Goal: Task Accomplishment & Management: Use online tool/utility

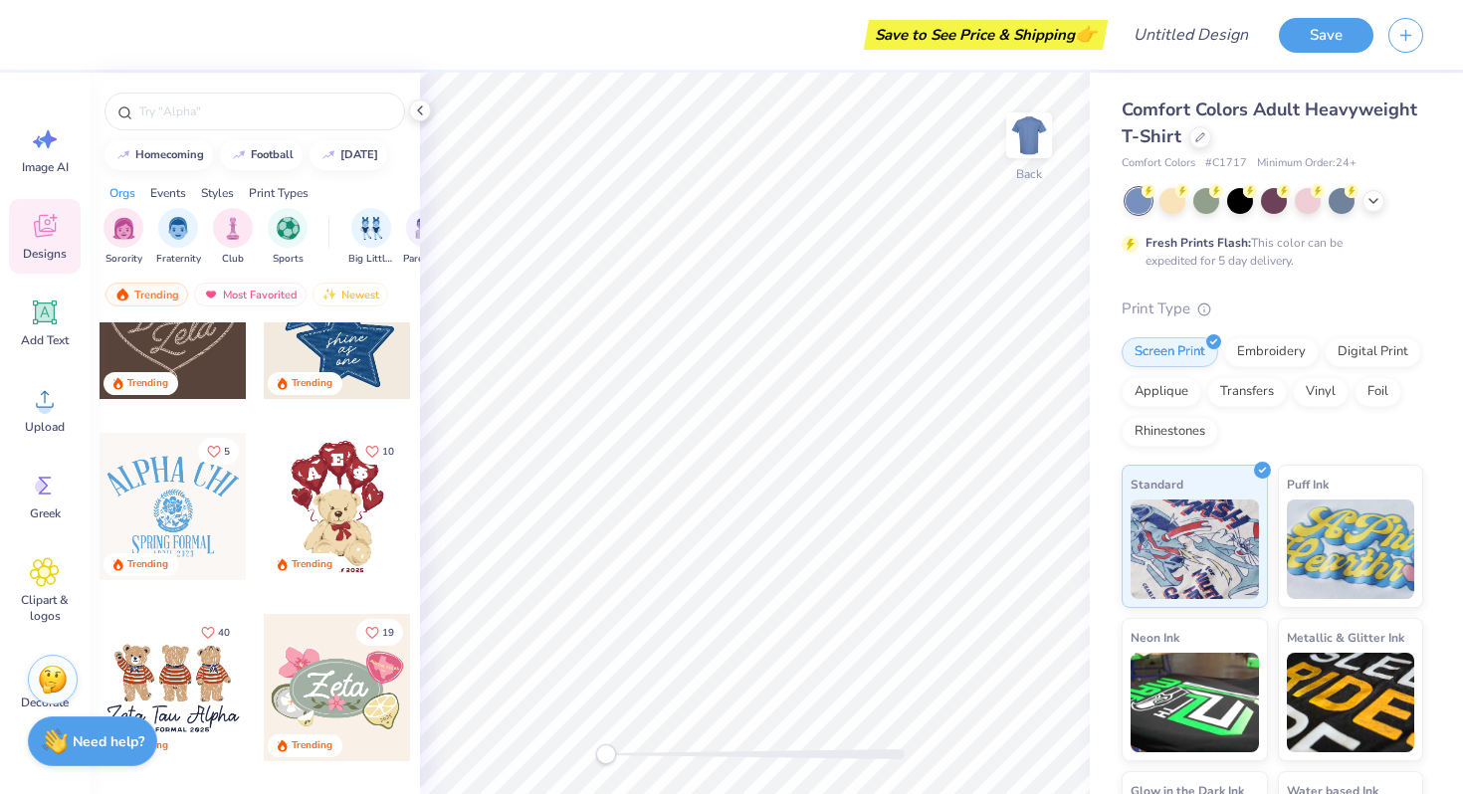
scroll to position [624, 0]
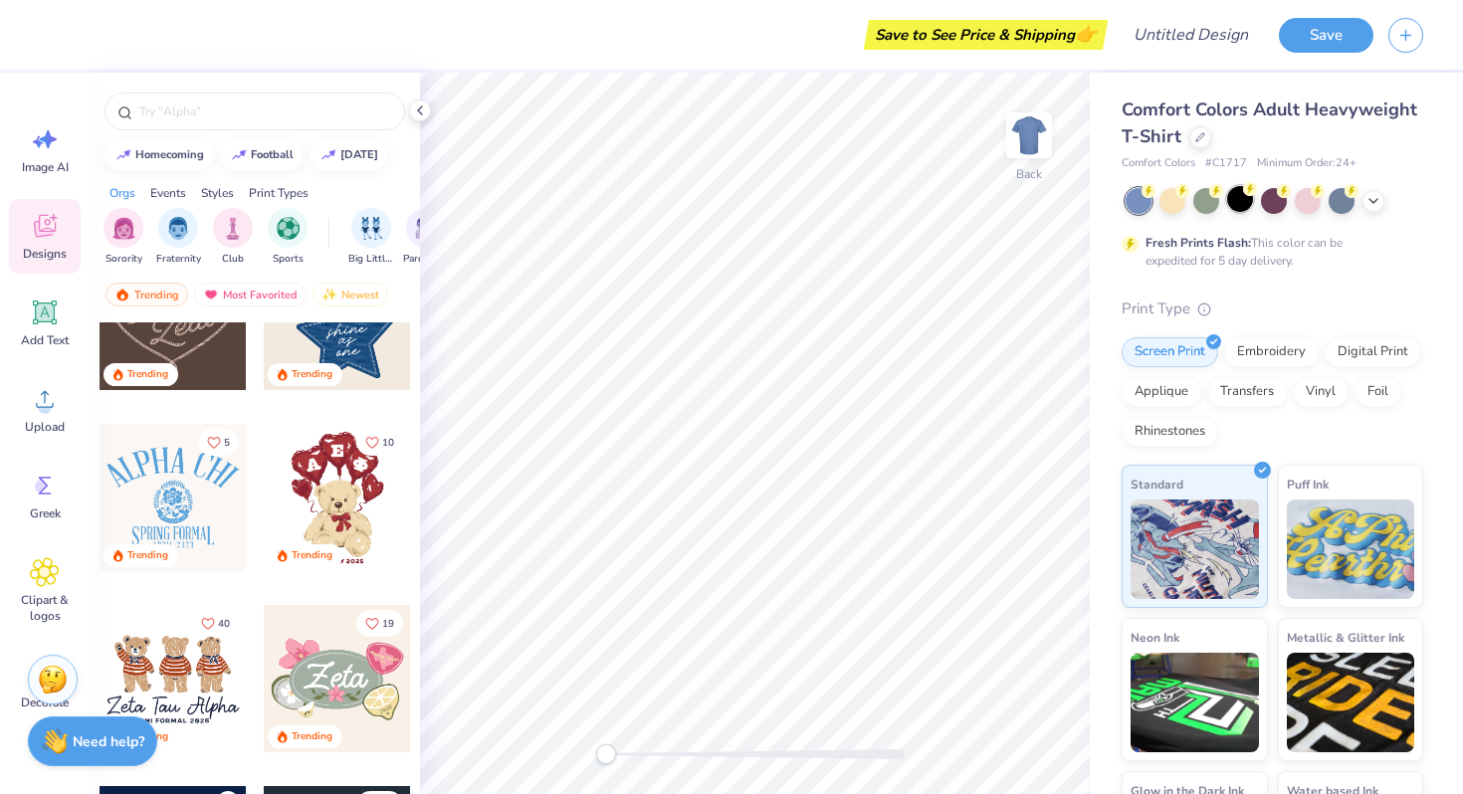
click at [1246, 196] on div at bounding box center [1240, 199] width 26 height 26
click at [1371, 191] on icon at bounding box center [1373, 199] width 16 height 16
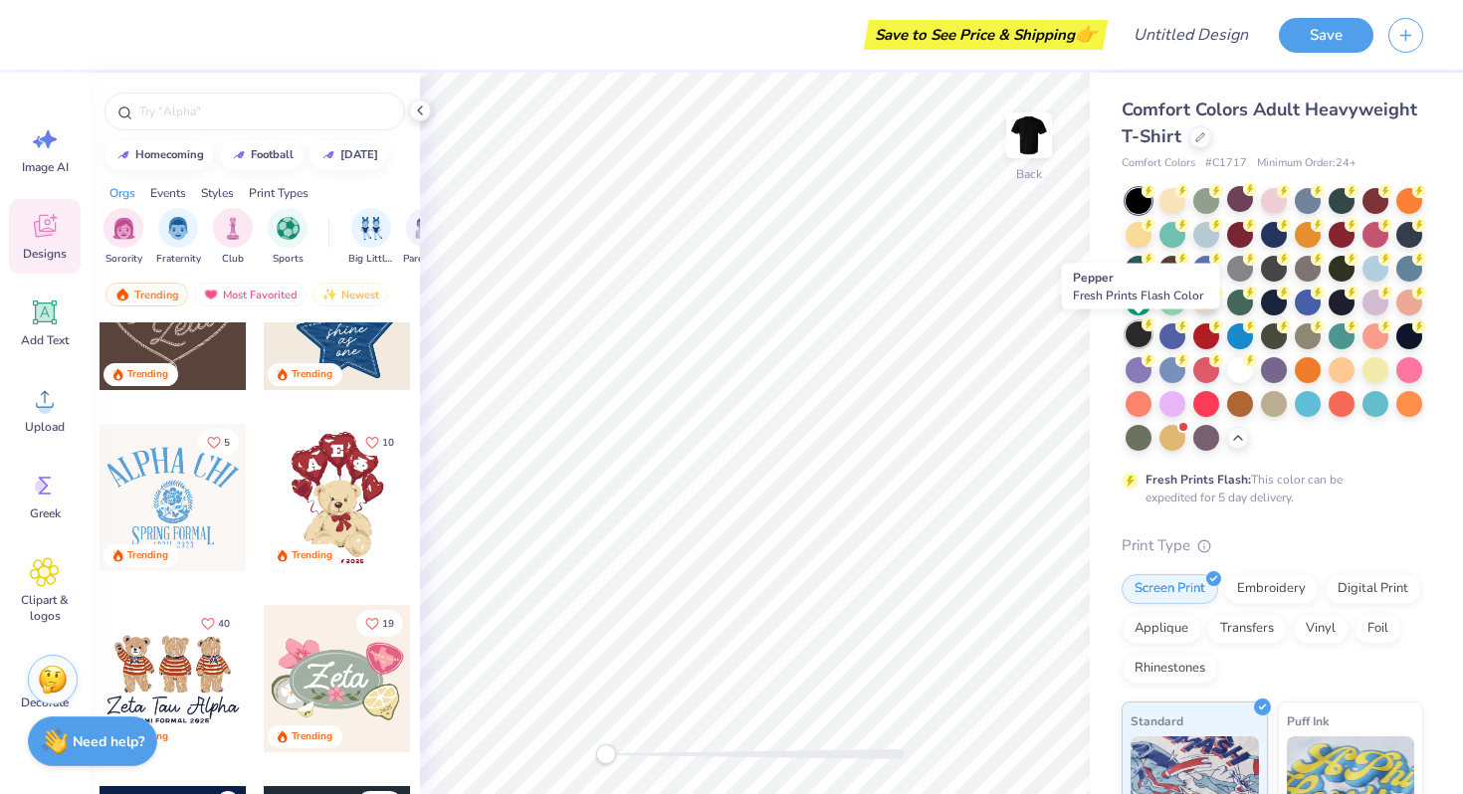
click at [1145, 344] on div at bounding box center [1139, 334] width 26 height 26
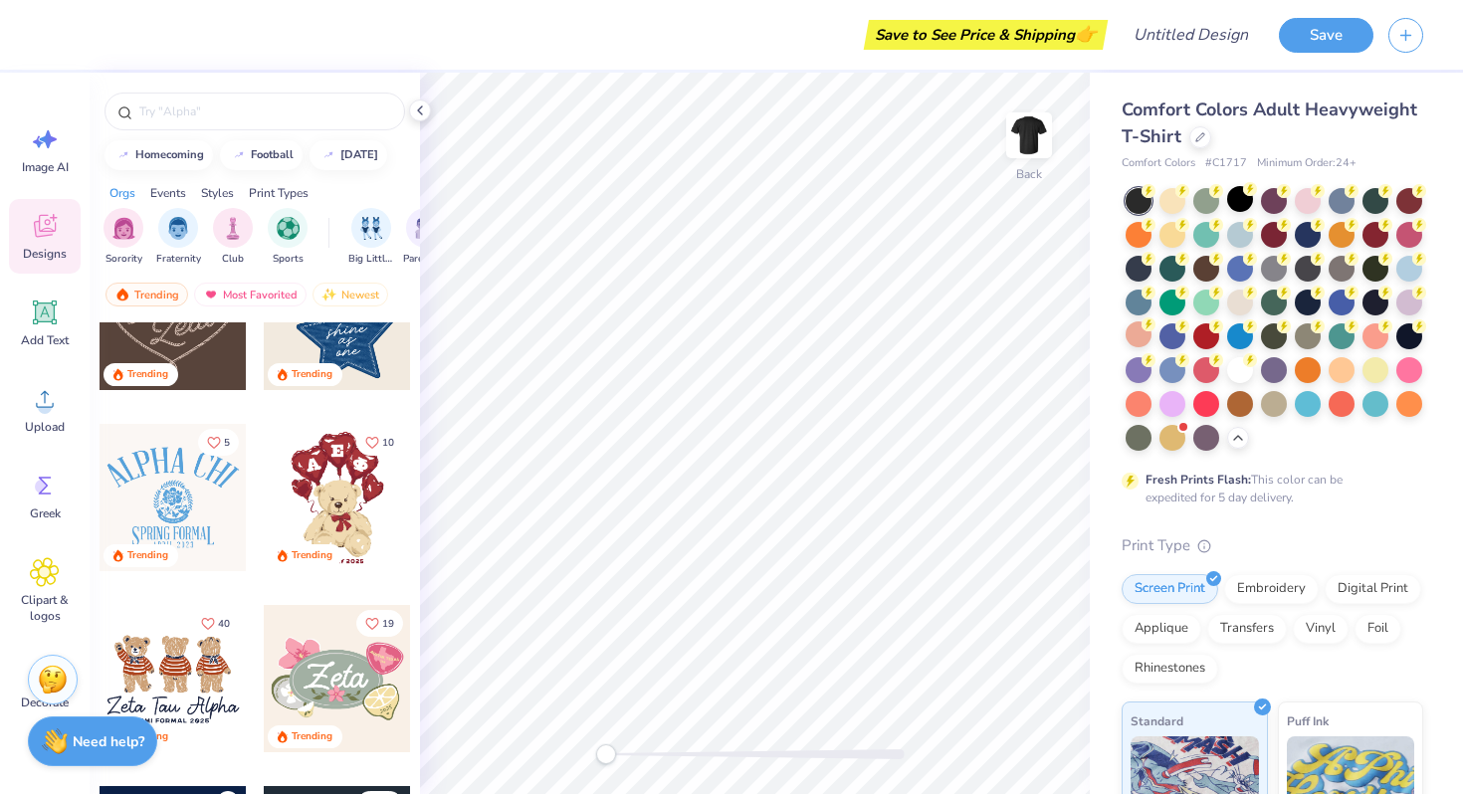
click at [1138, 198] on div at bounding box center [1139, 201] width 26 height 26
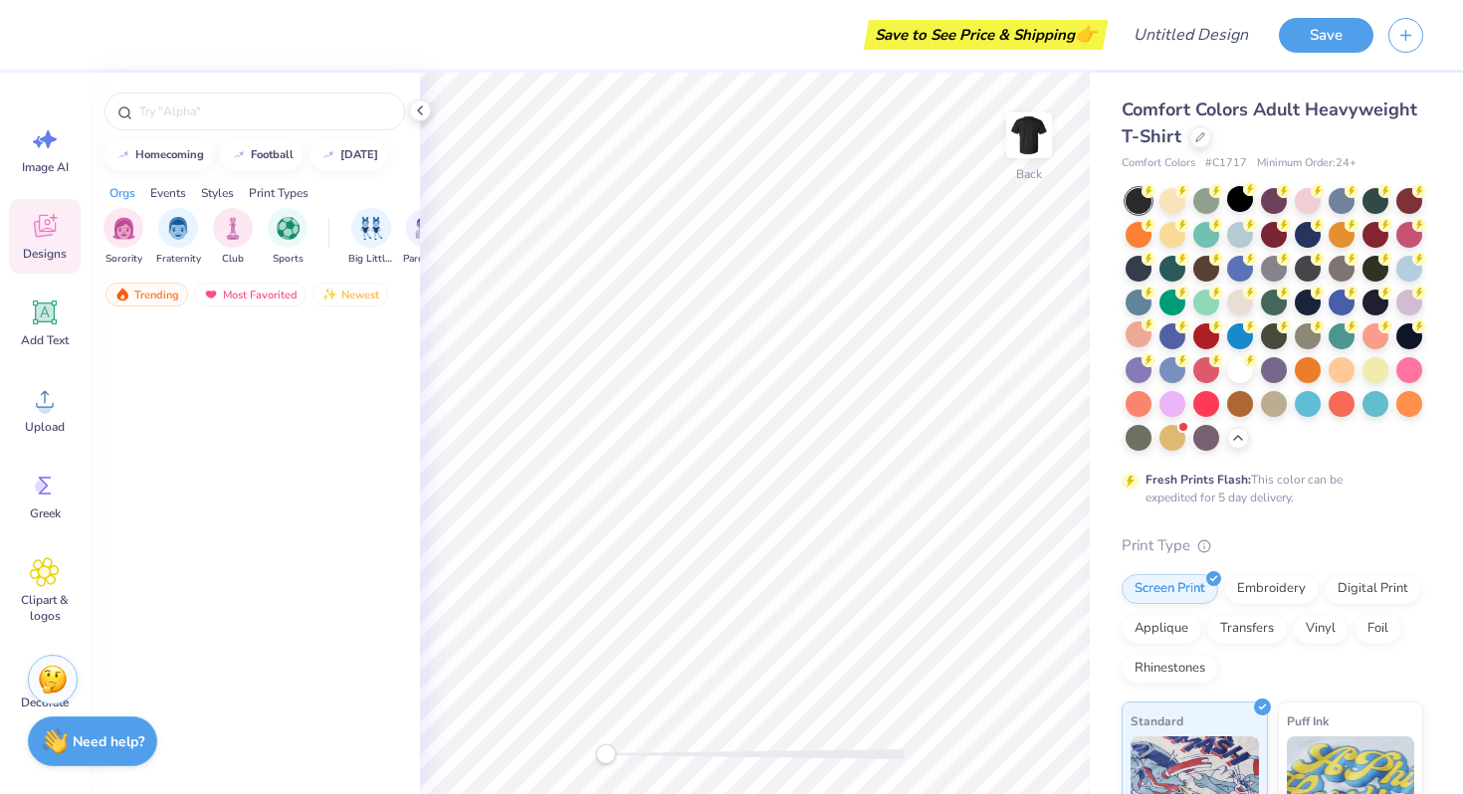
scroll to position [0, 0]
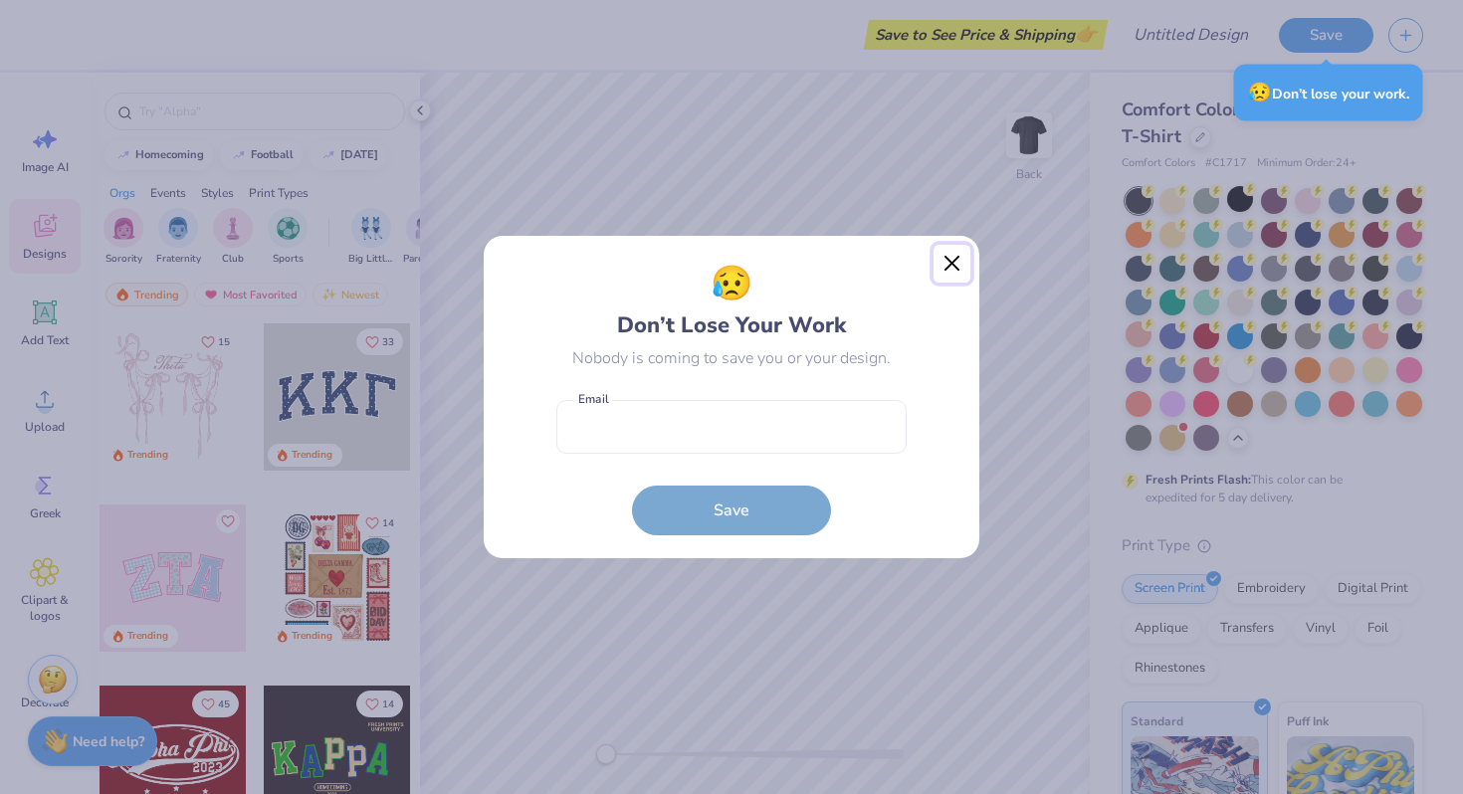
click at [953, 263] on button "Close" at bounding box center [953, 264] width 38 height 38
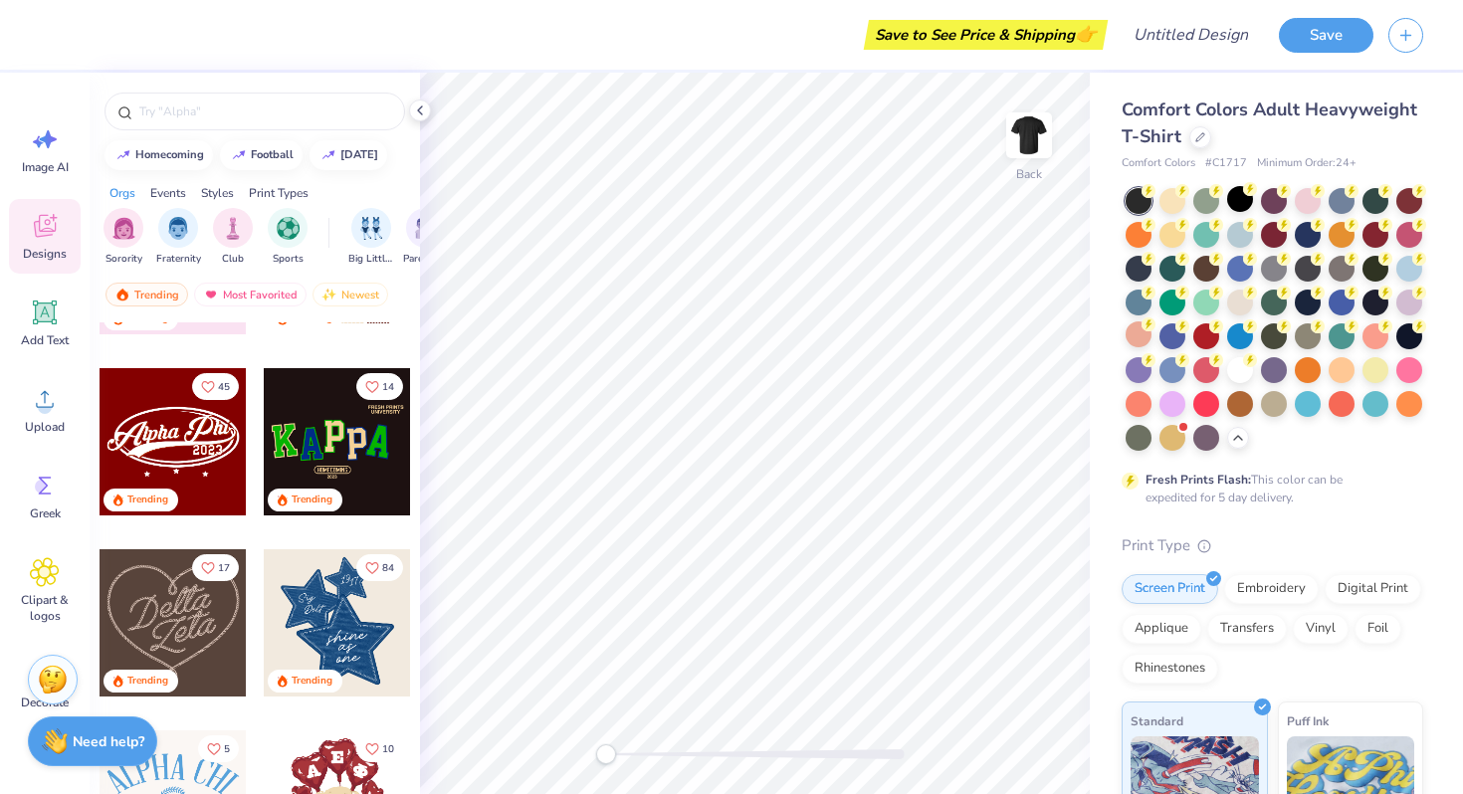
scroll to position [352, 0]
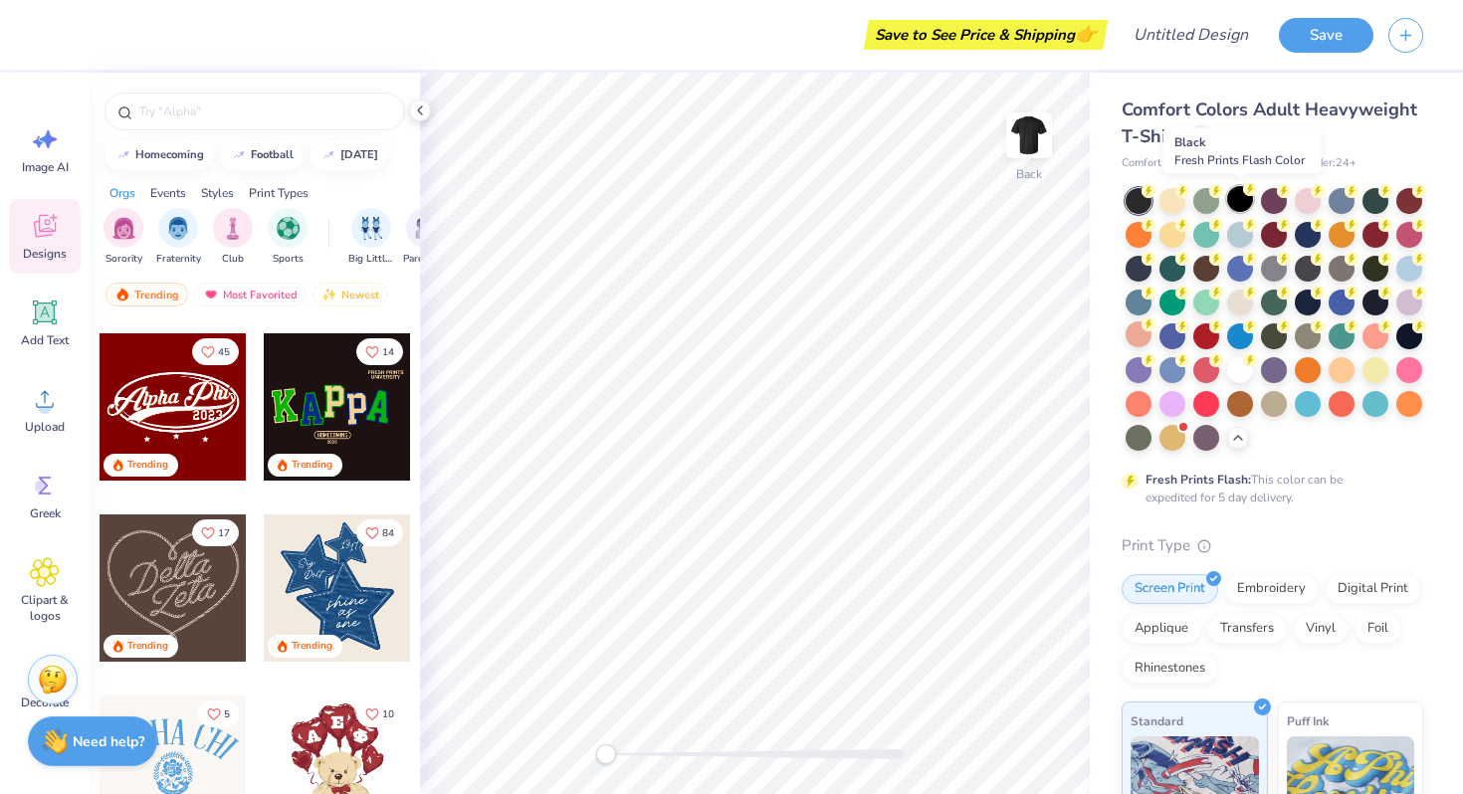
click at [1248, 193] on circle at bounding box center [1250, 189] width 14 height 14
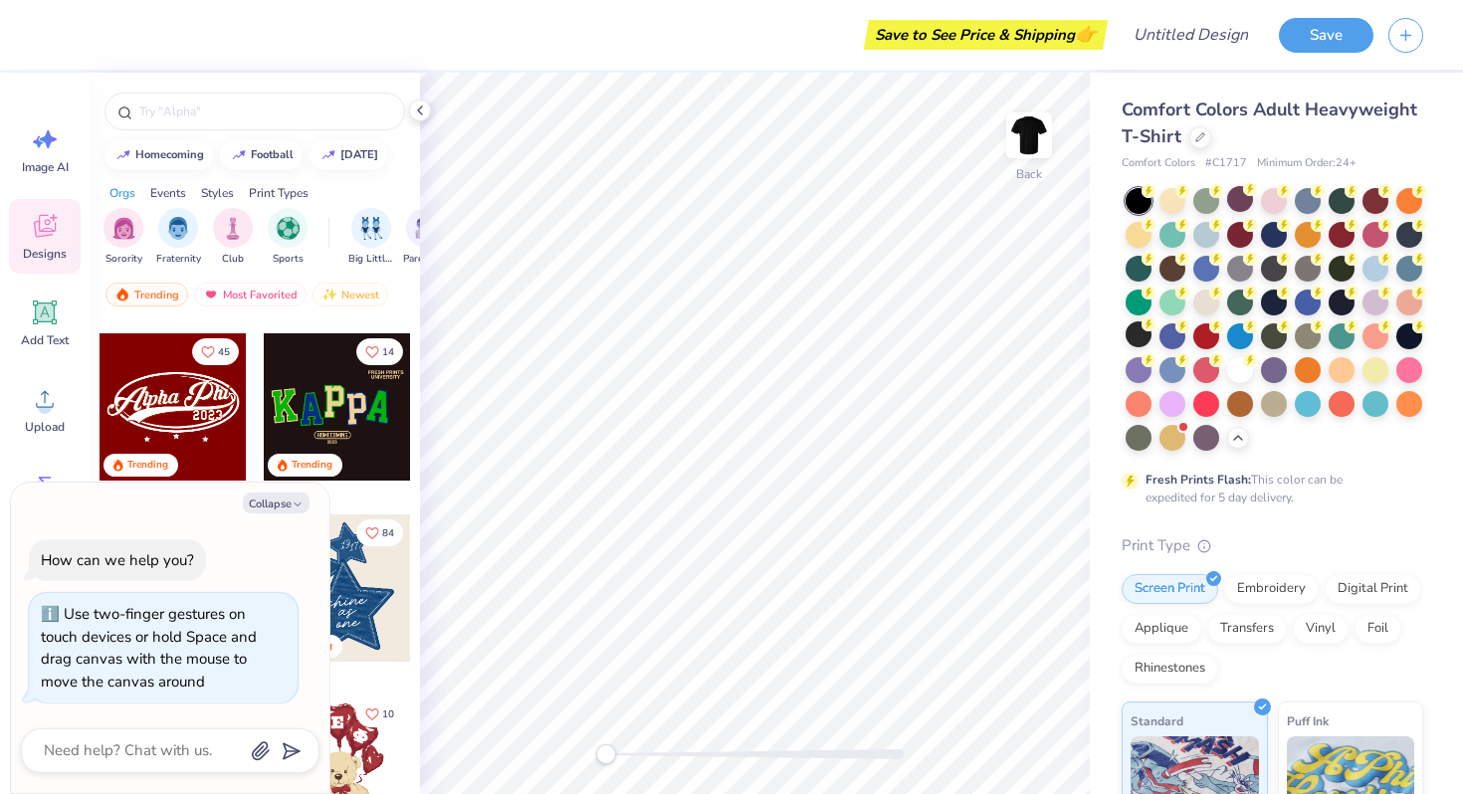
click at [530, 758] on div "Back" at bounding box center [755, 434] width 670 height 722
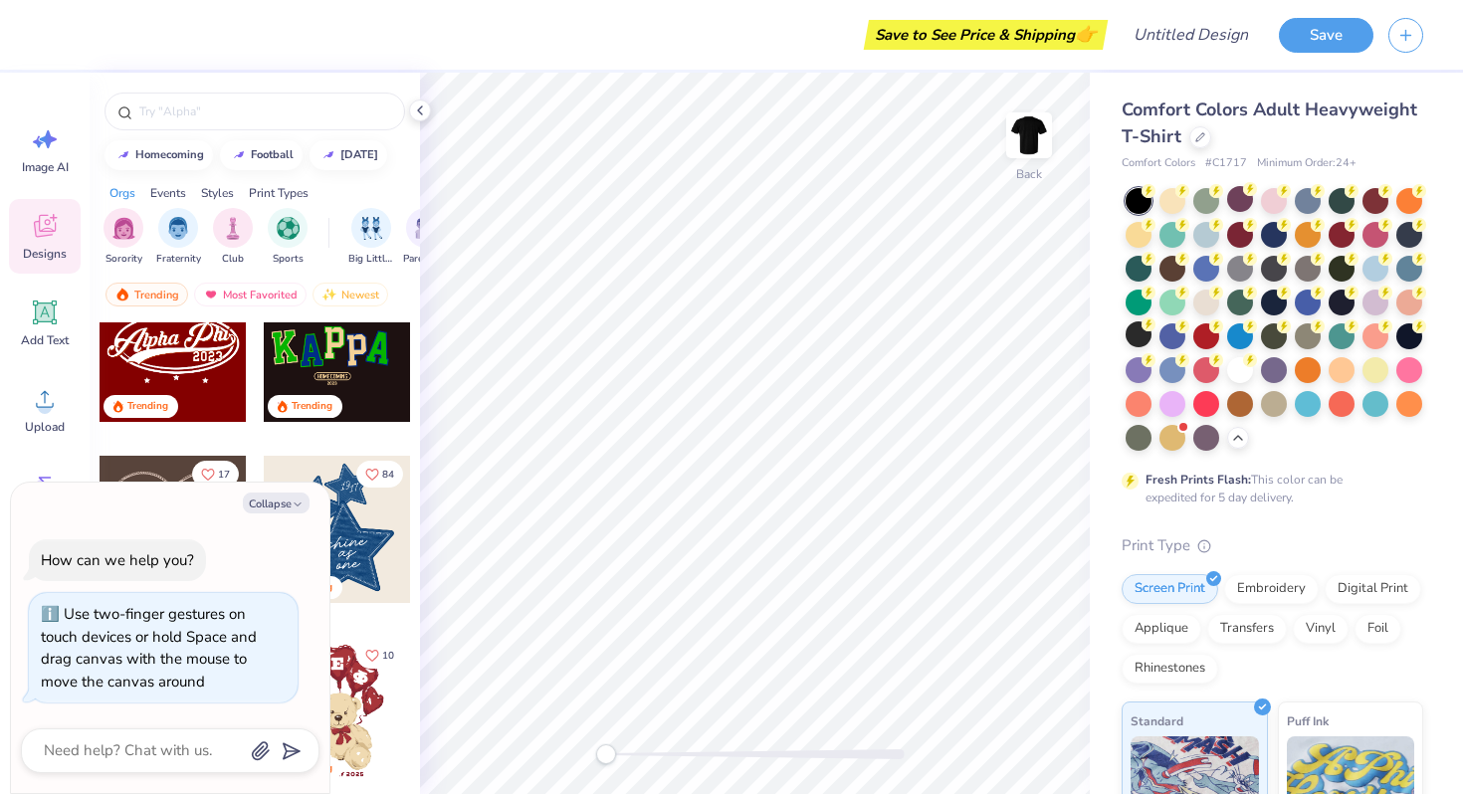
scroll to position [636, 0]
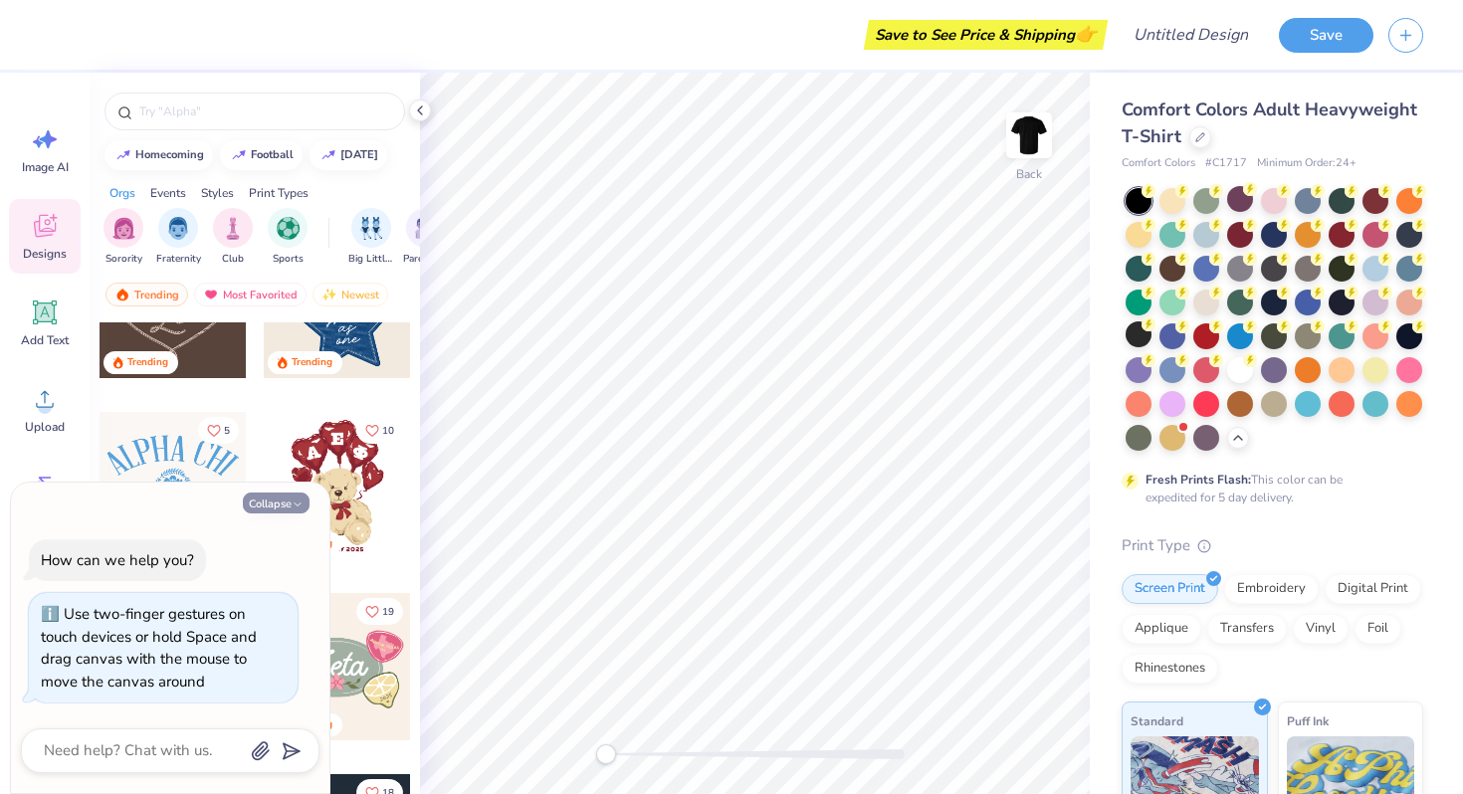
click at [290, 496] on button "Collapse" at bounding box center [276, 503] width 67 height 21
type textarea "x"
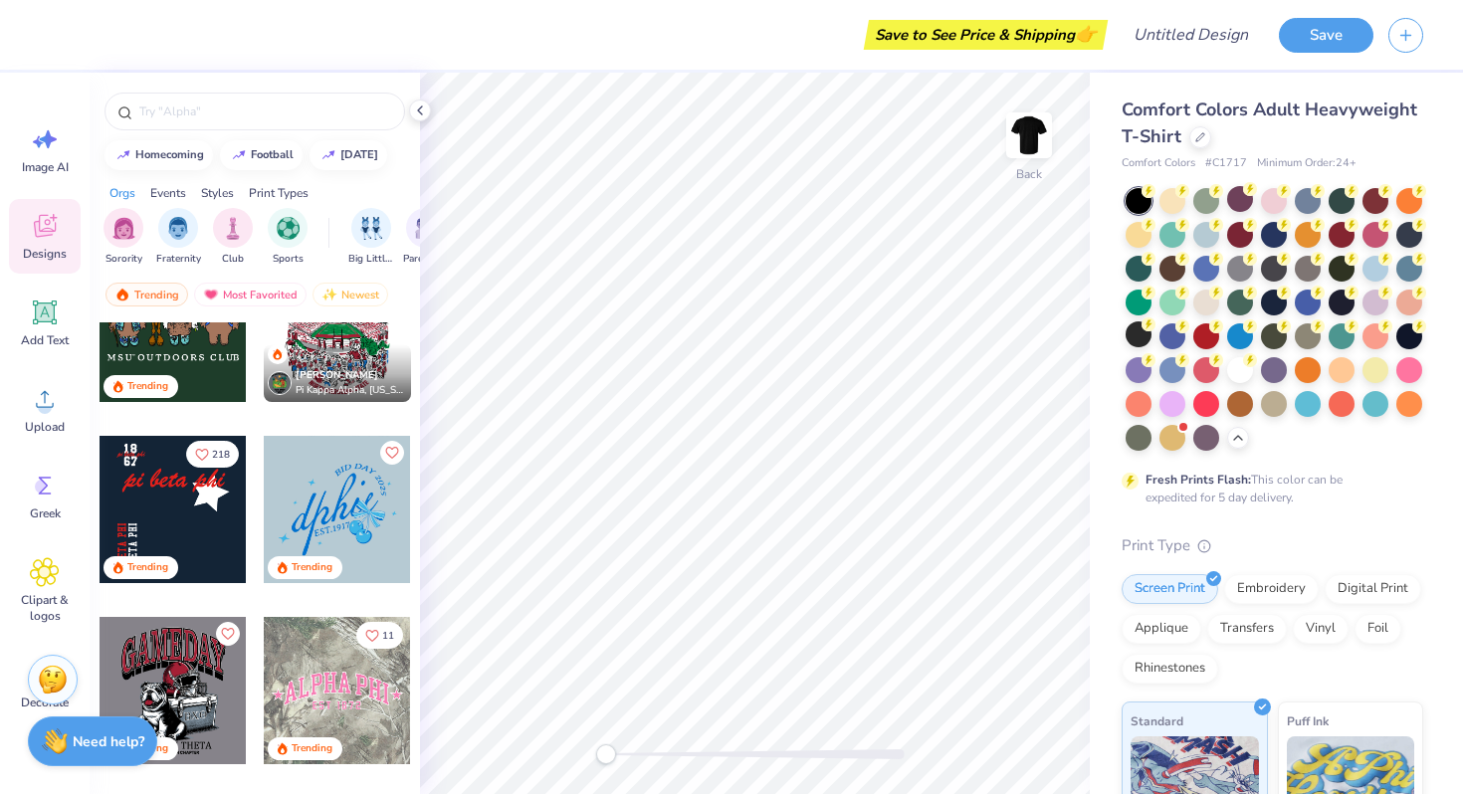
scroll to position [1719, 0]
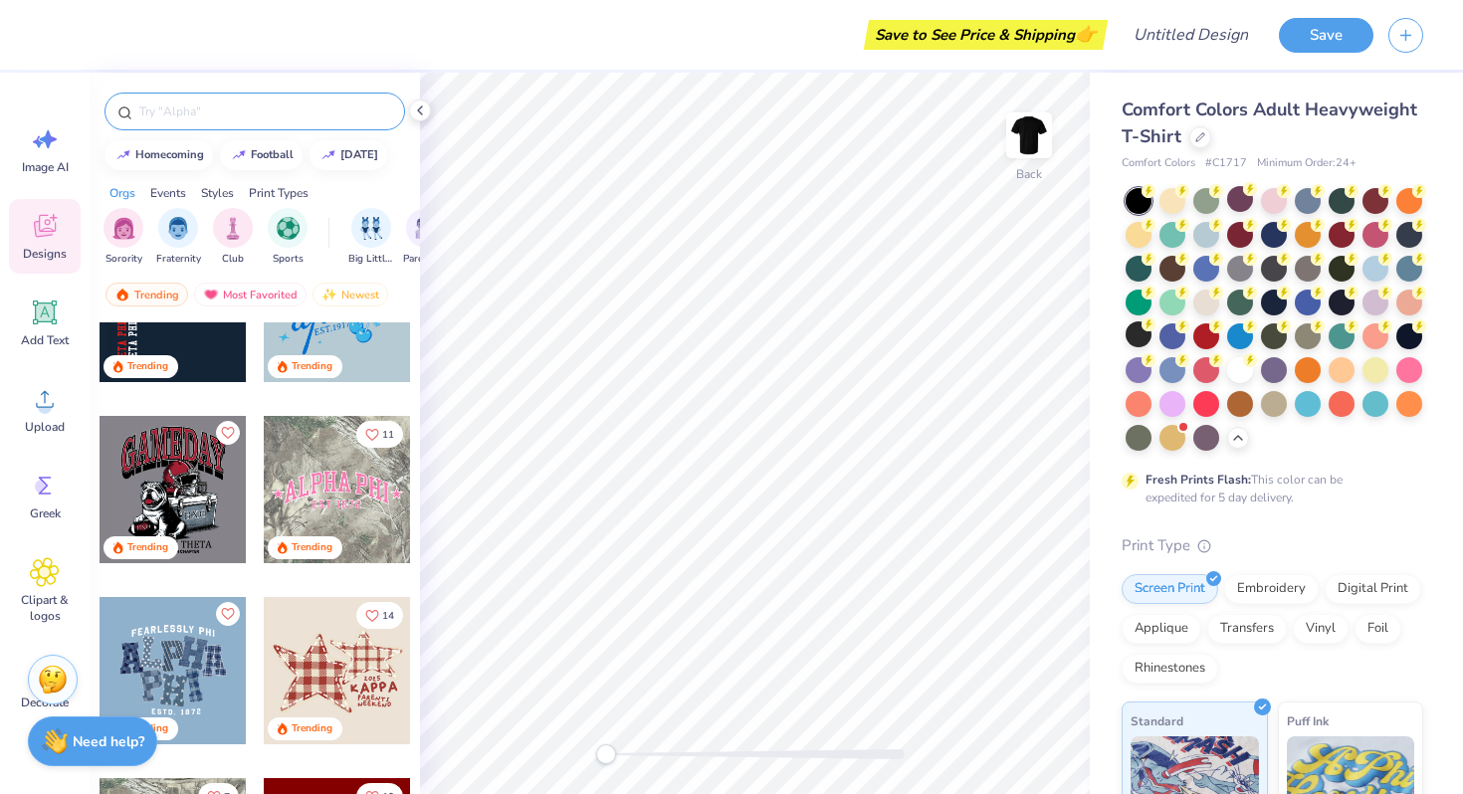
click at [185, 112] on input "text" at bounding box center [264, 112] width 255 height 20
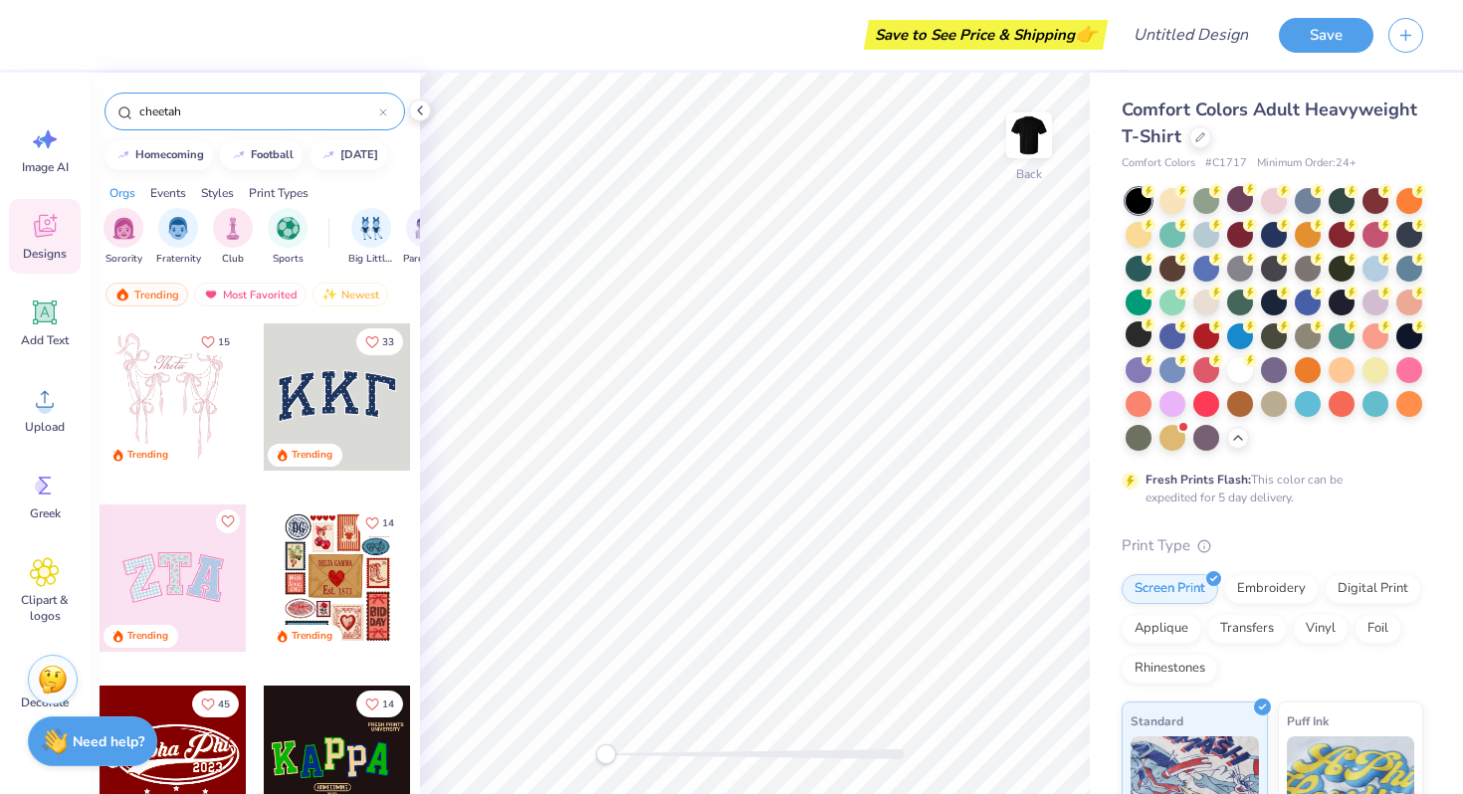
type input "cheetah"
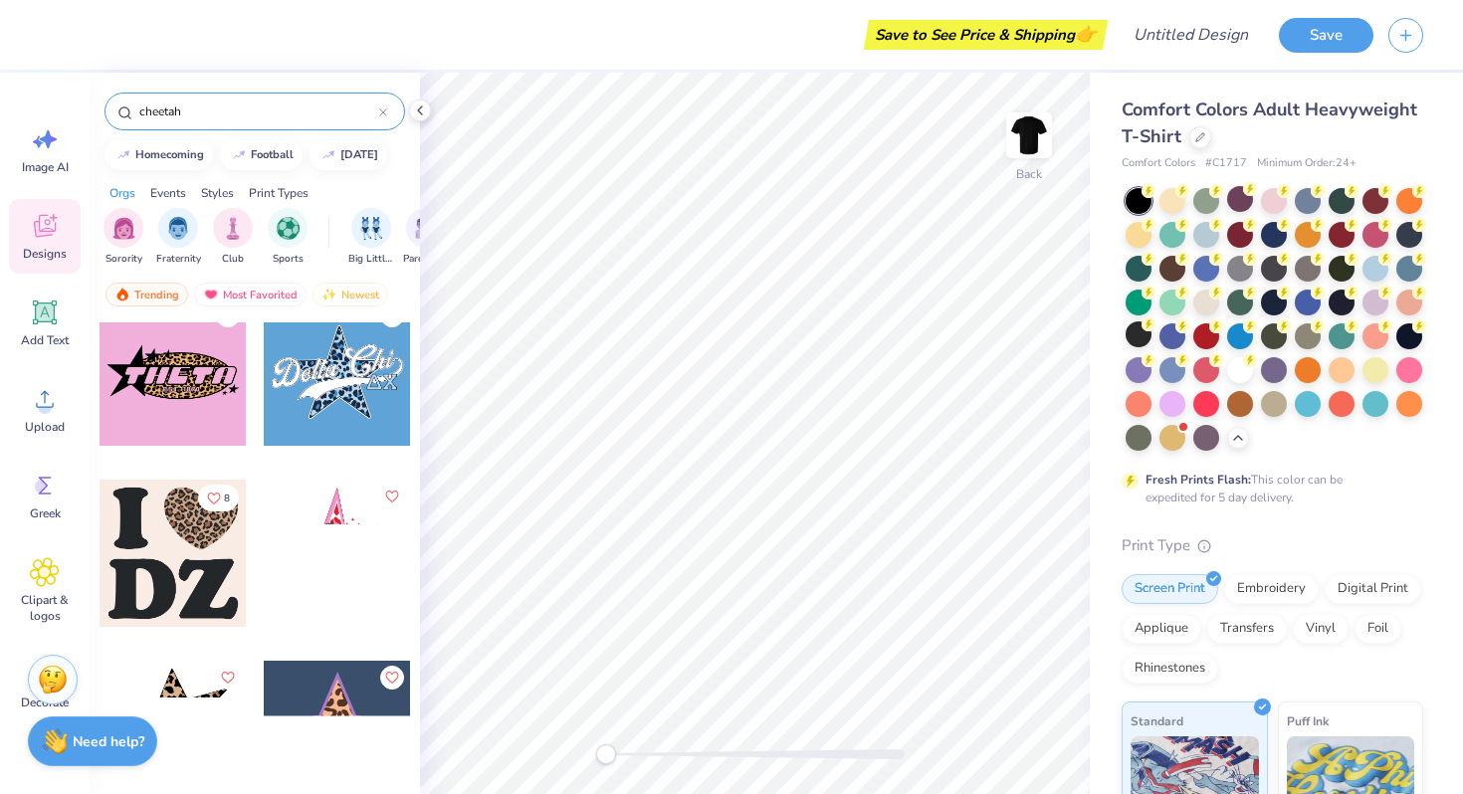
scroll to position [1366, 0]
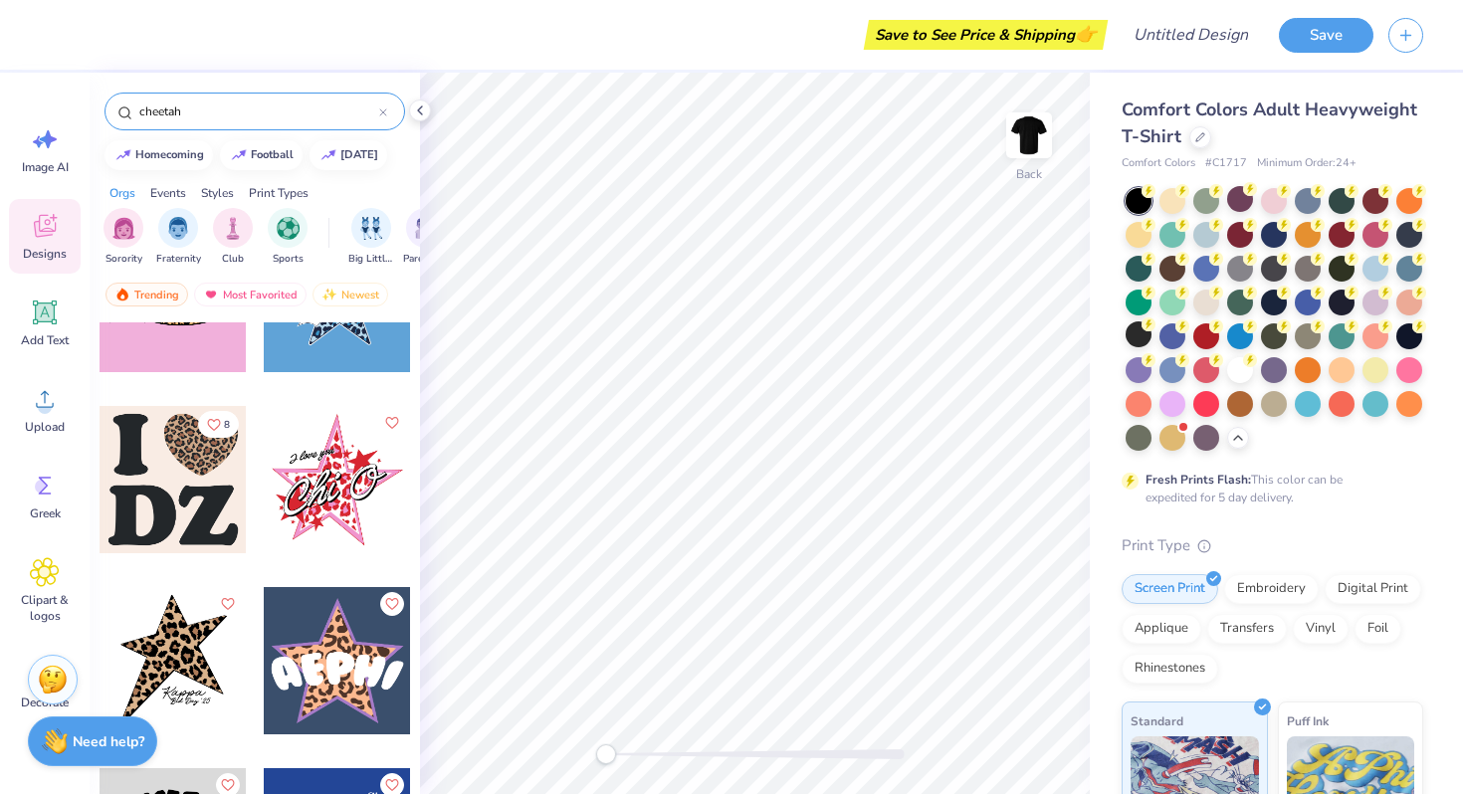
click at [227, 516] on div at bounding box center [173, 479] width 147 height 147
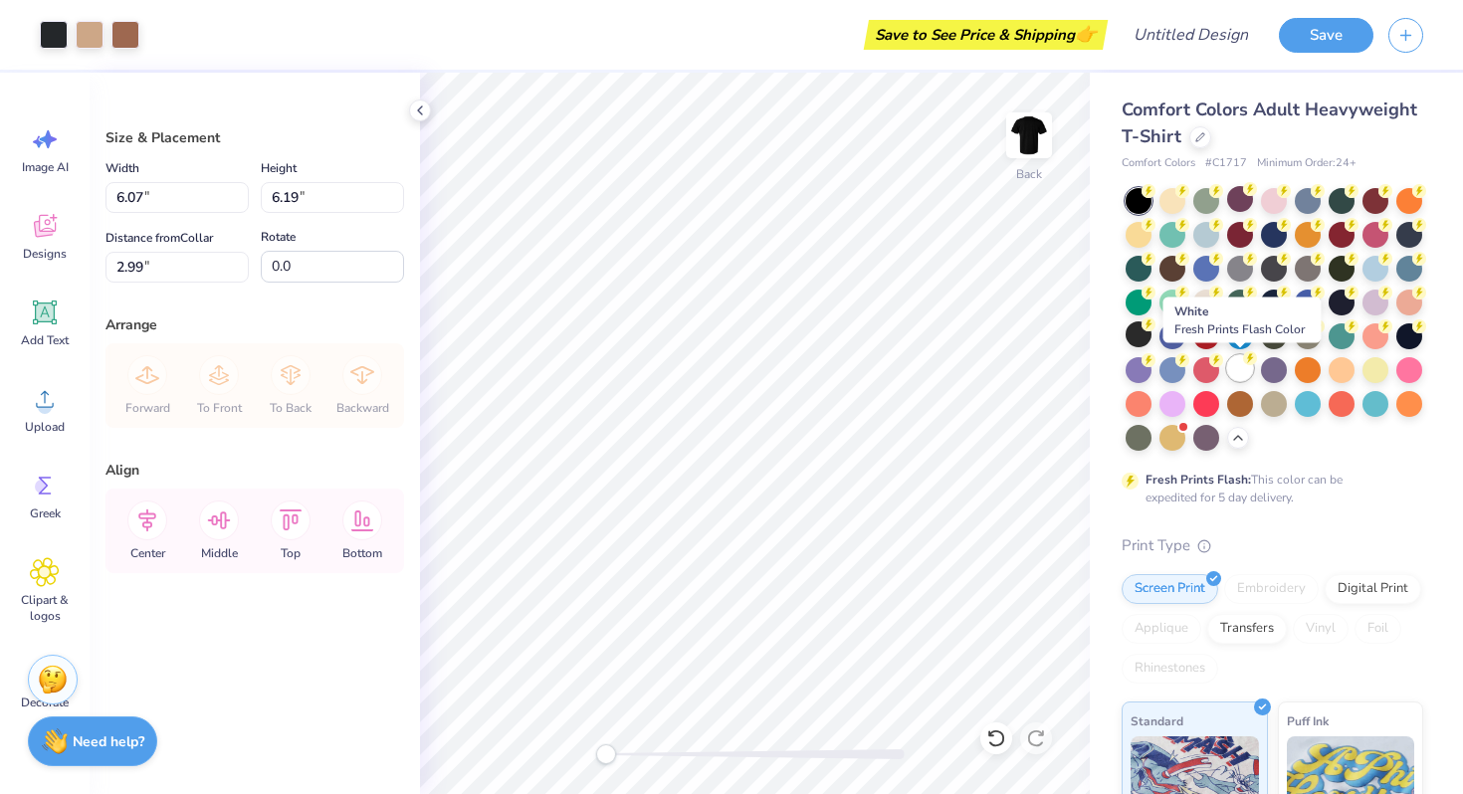
click at [1239, 367] on div at bounding box center [1240, 368] width 26 height 26
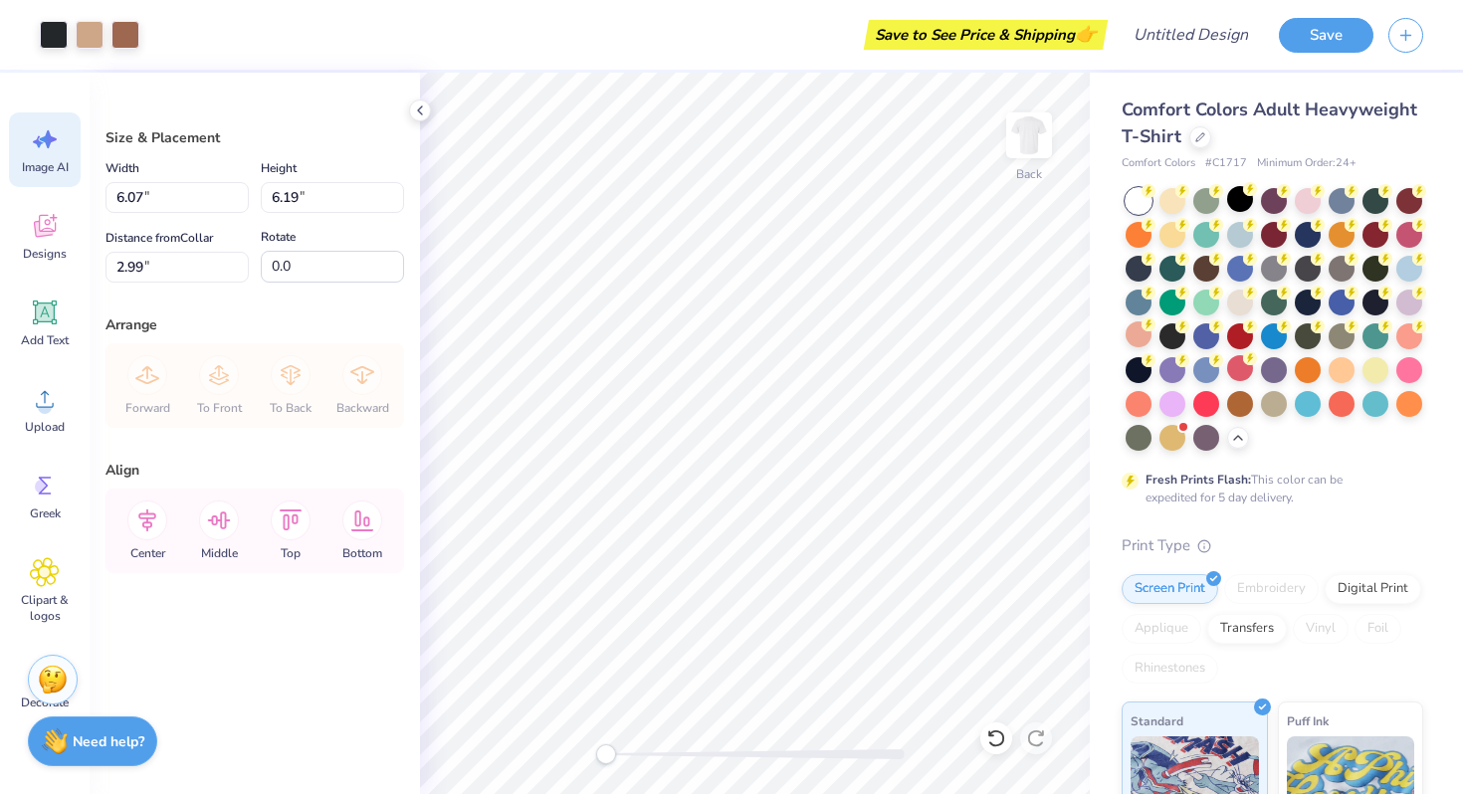
click at [52, 160] on span "Image AI" at bounding box center [45, 167] width 47 height 16
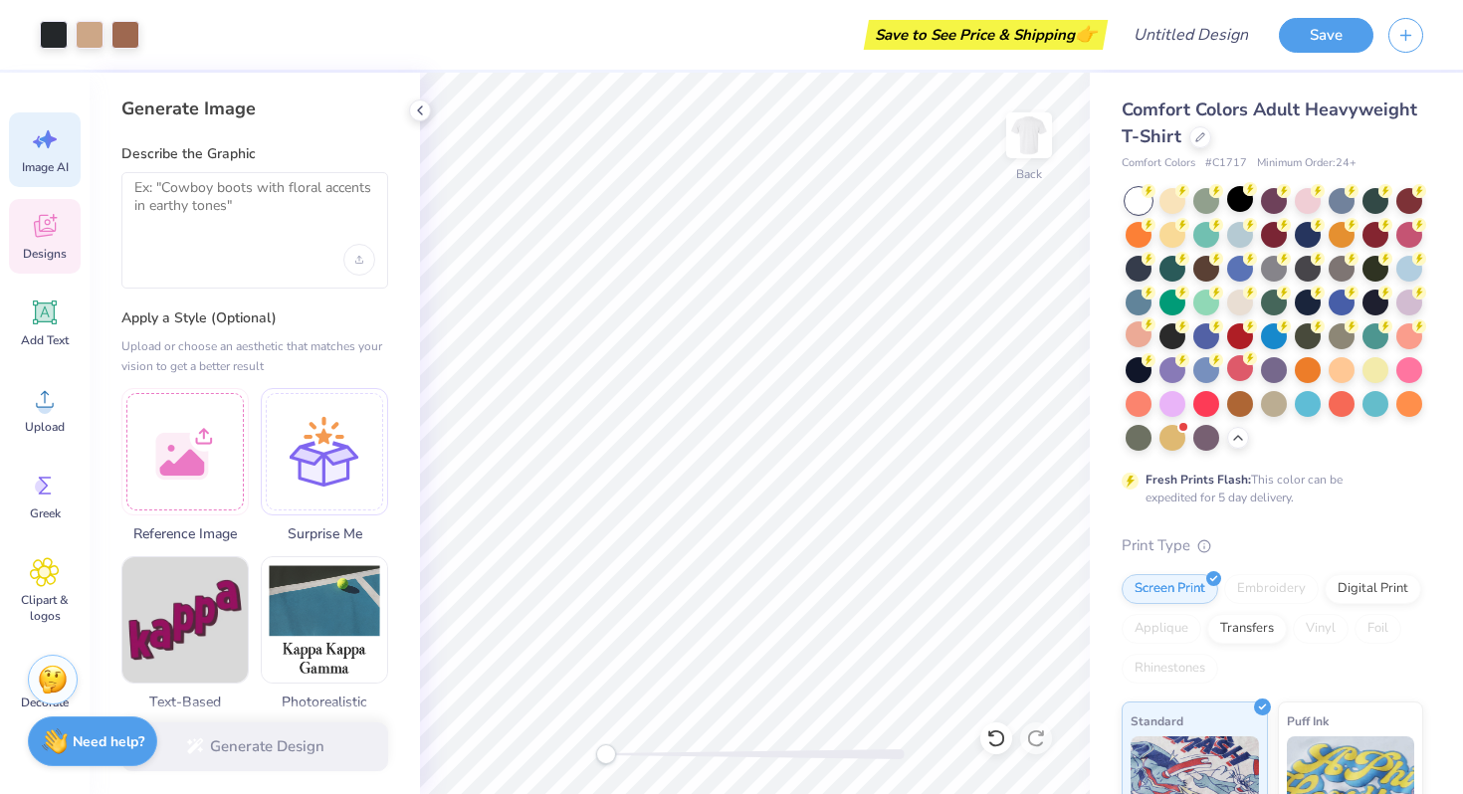
click at [36, 250] on span "Designs" at bounding box center [45, 254] width 44 height 16
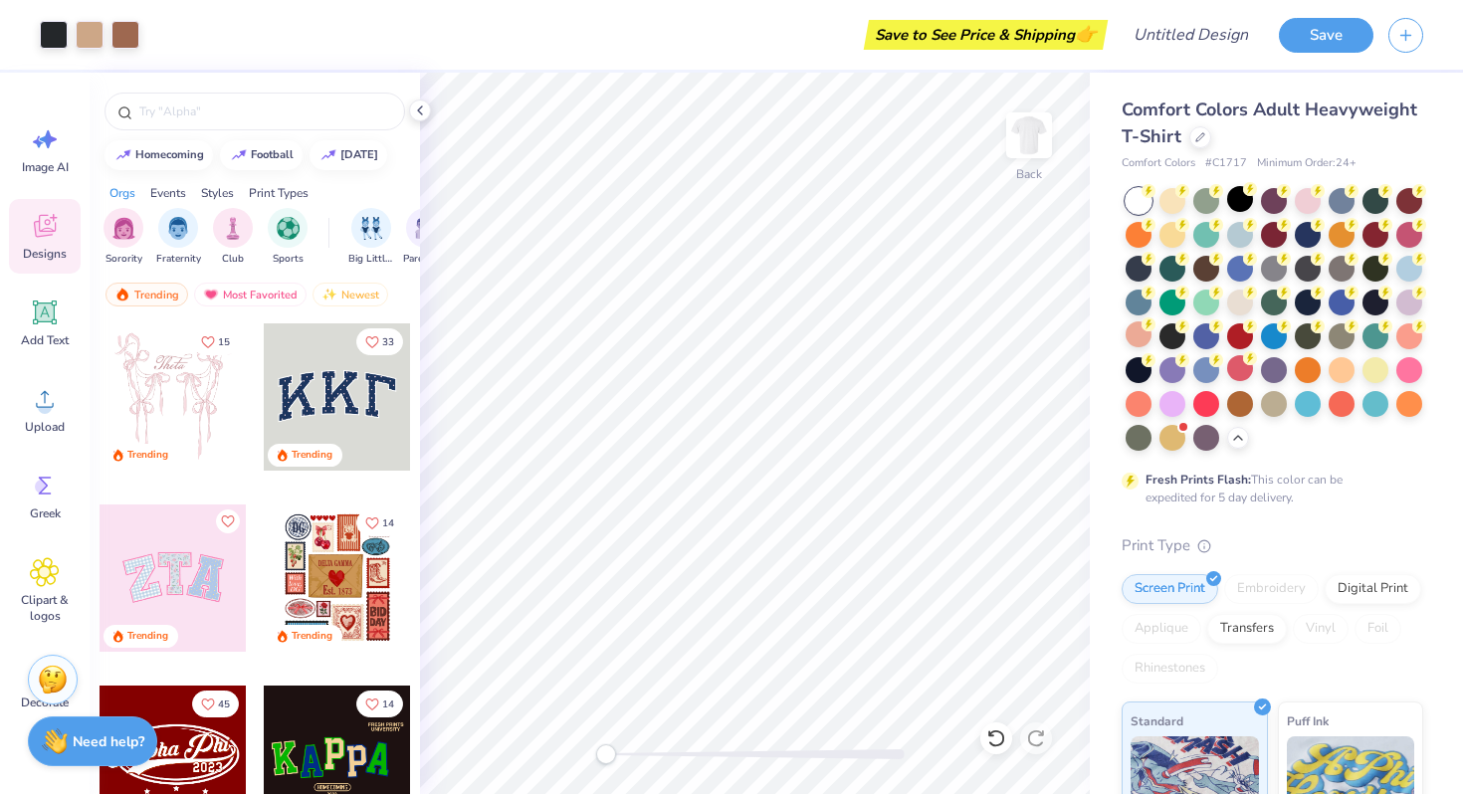
click at [1236, 155] on span "# C1717" at bounding box center [1226, 163] width 42 height 17
click at [1190, 137] on div at bounding box center [1200, 135] width 22 height 22
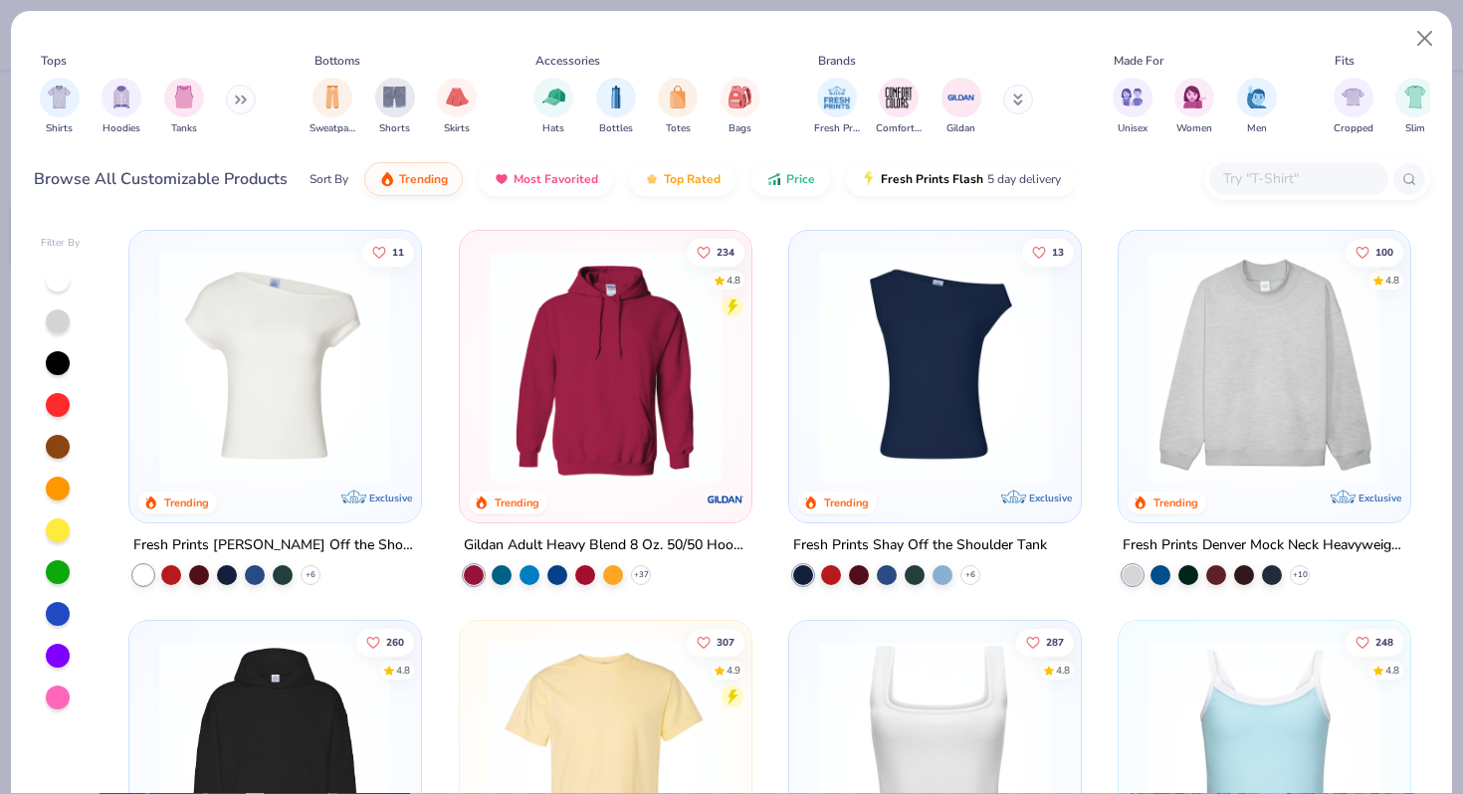
click at [359, 367] on img at bounding box center [275, 367] width 252 height 232
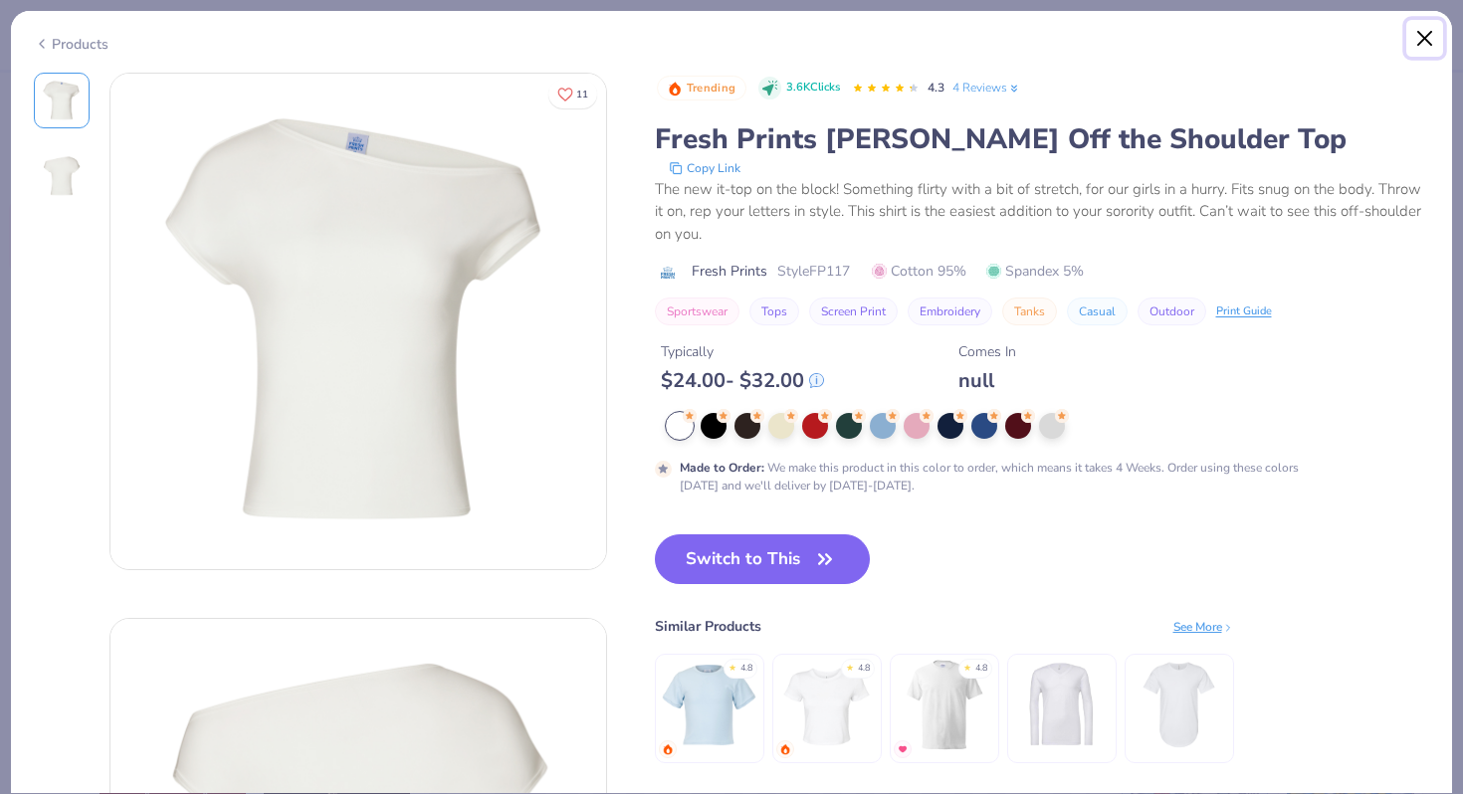
click at [1425, 40] on button "Close" at bounding box center [1425, 39] width 38 height 38
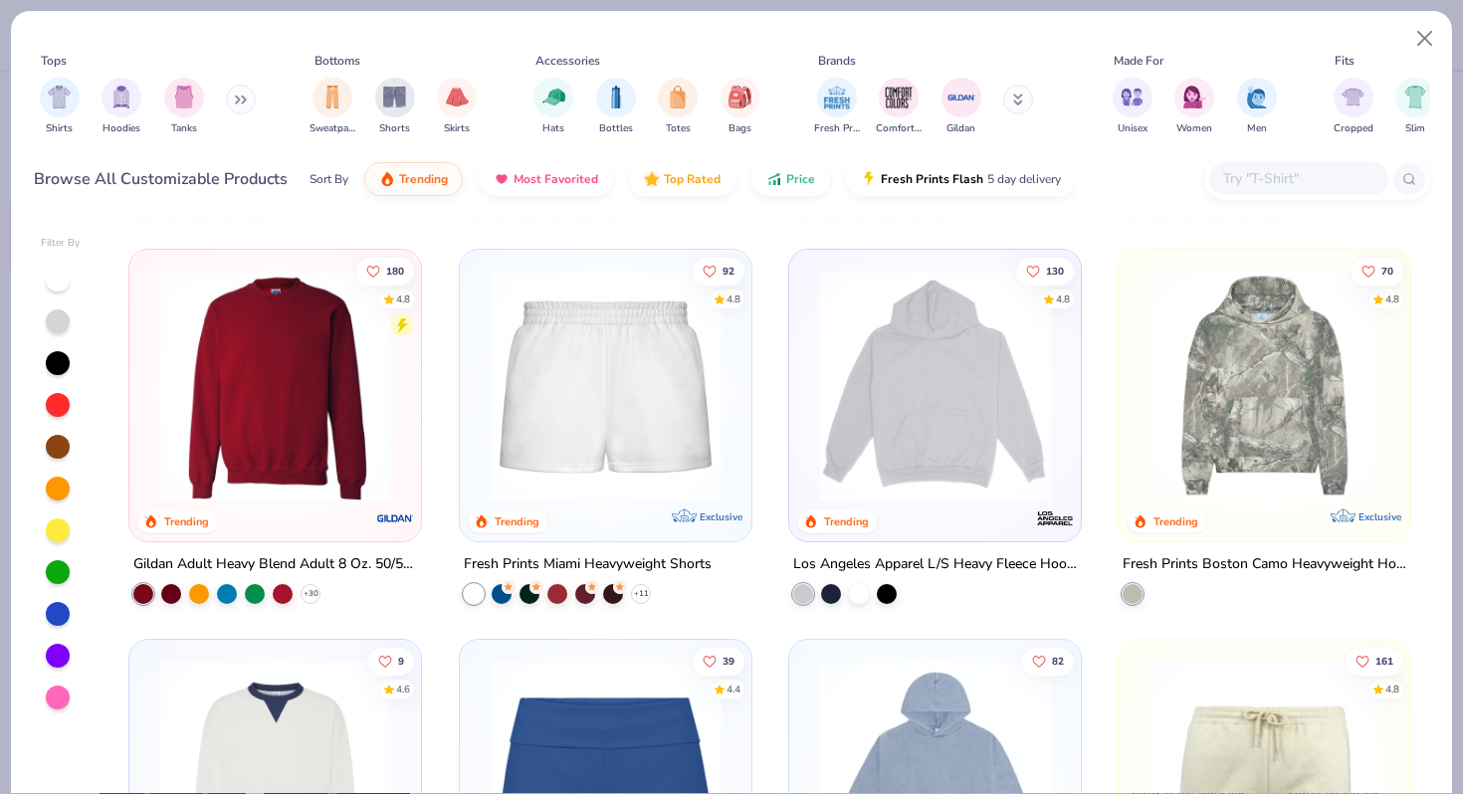
scroll to position [1630, 0]
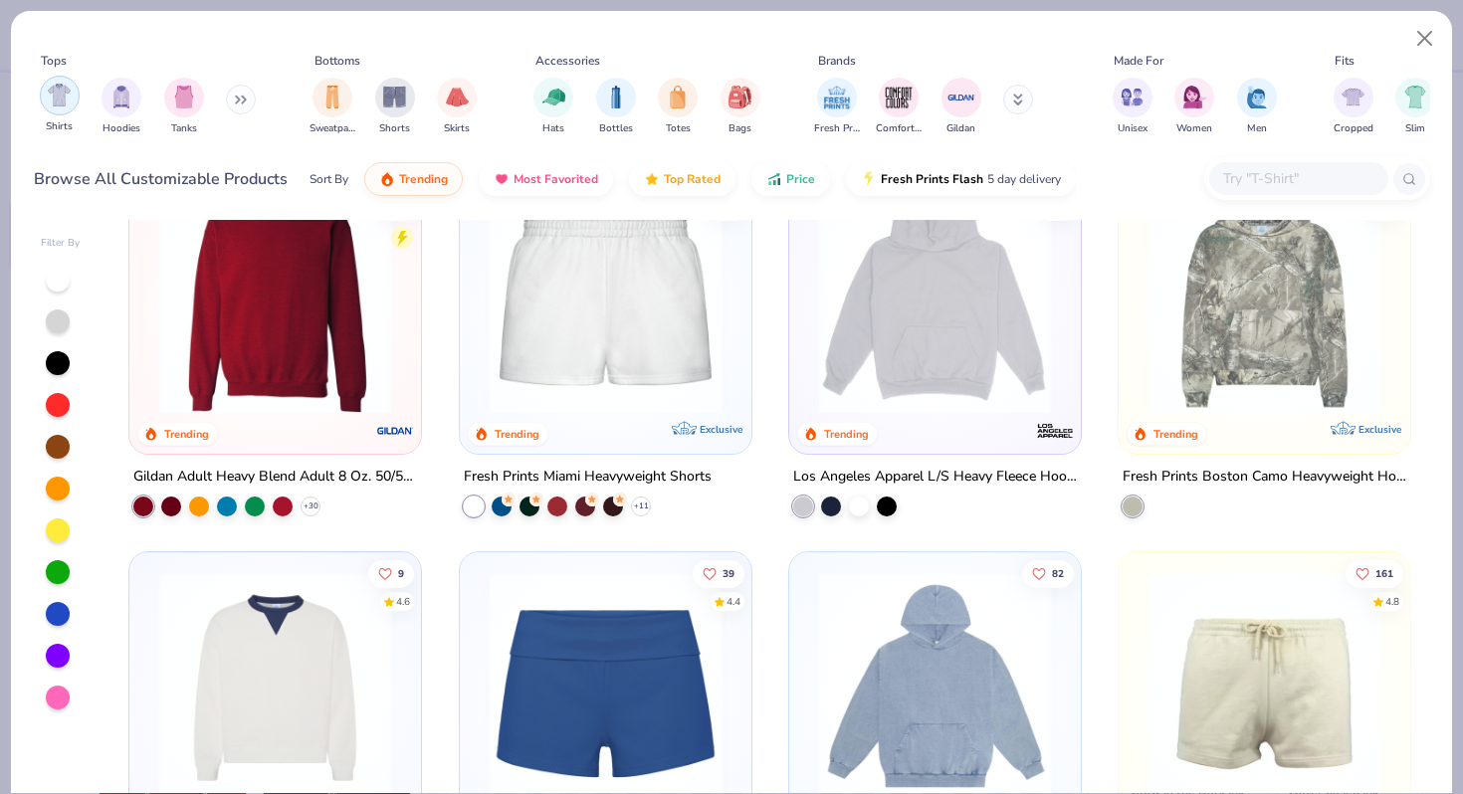
click at [64, 101] on img "filter for Shirts" at bounding box center [59, 95] width 23 height 23
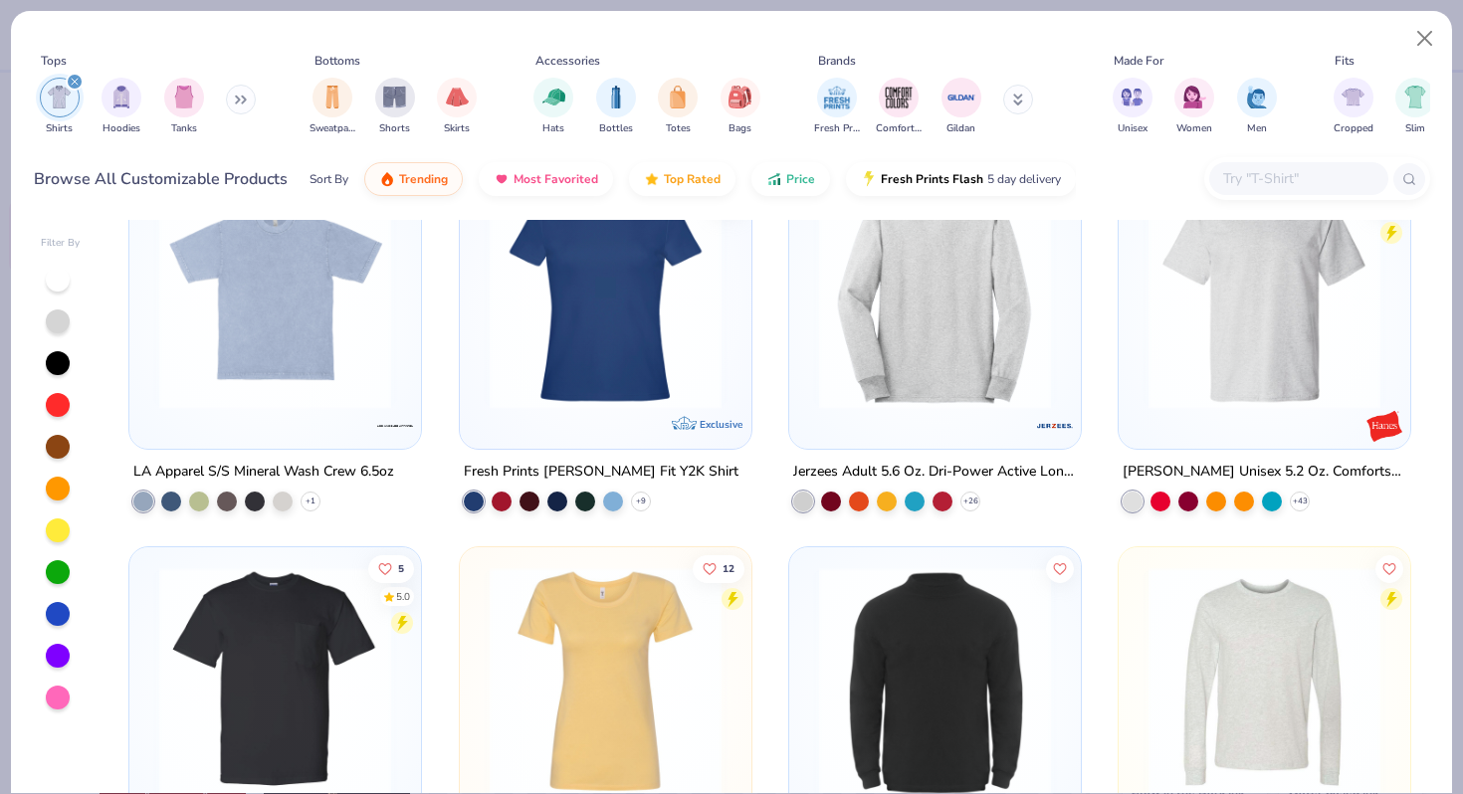
scroll to position [2448, 0]
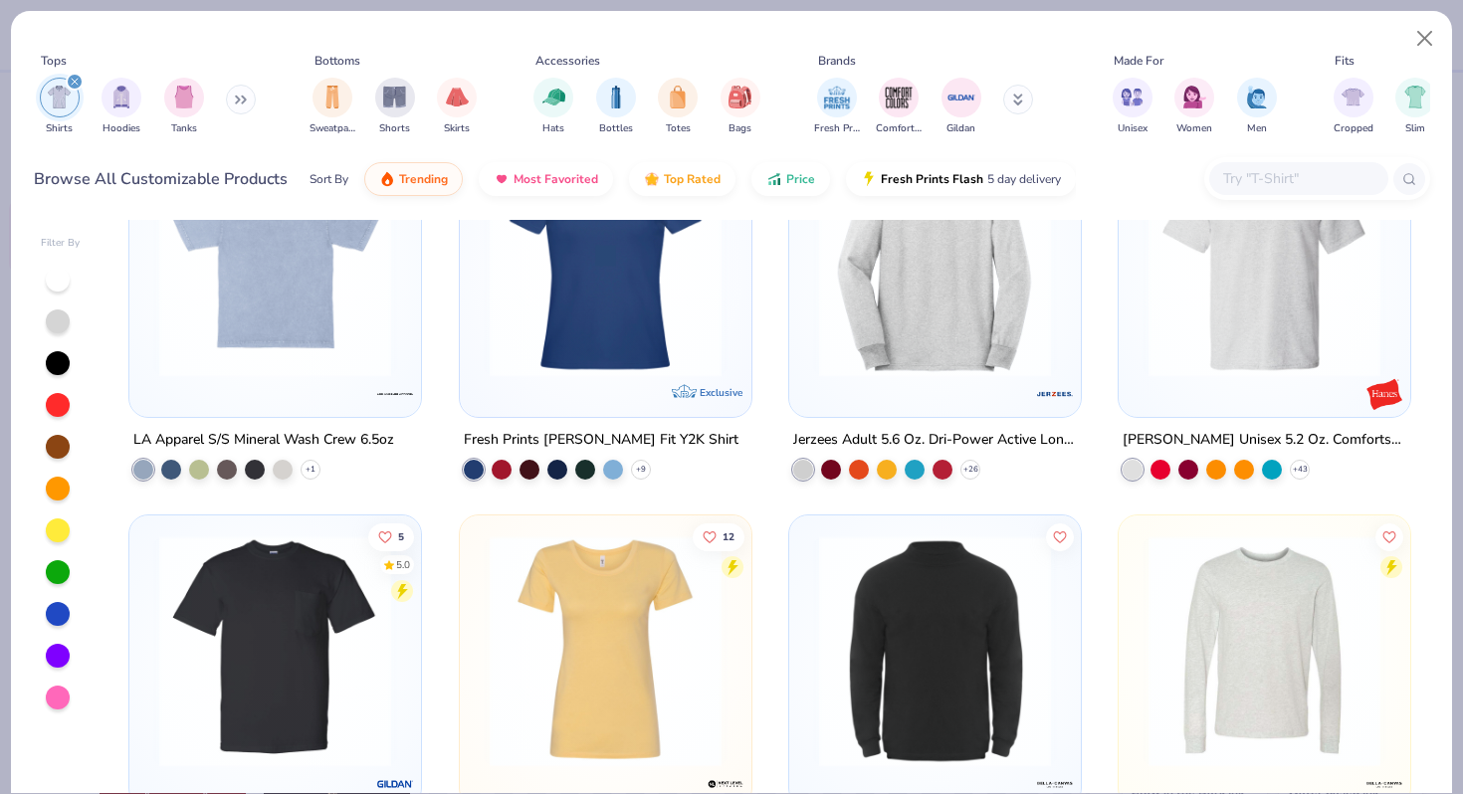
click at [657, 314] on img at bounding box center [606, 260] width 252 height 232
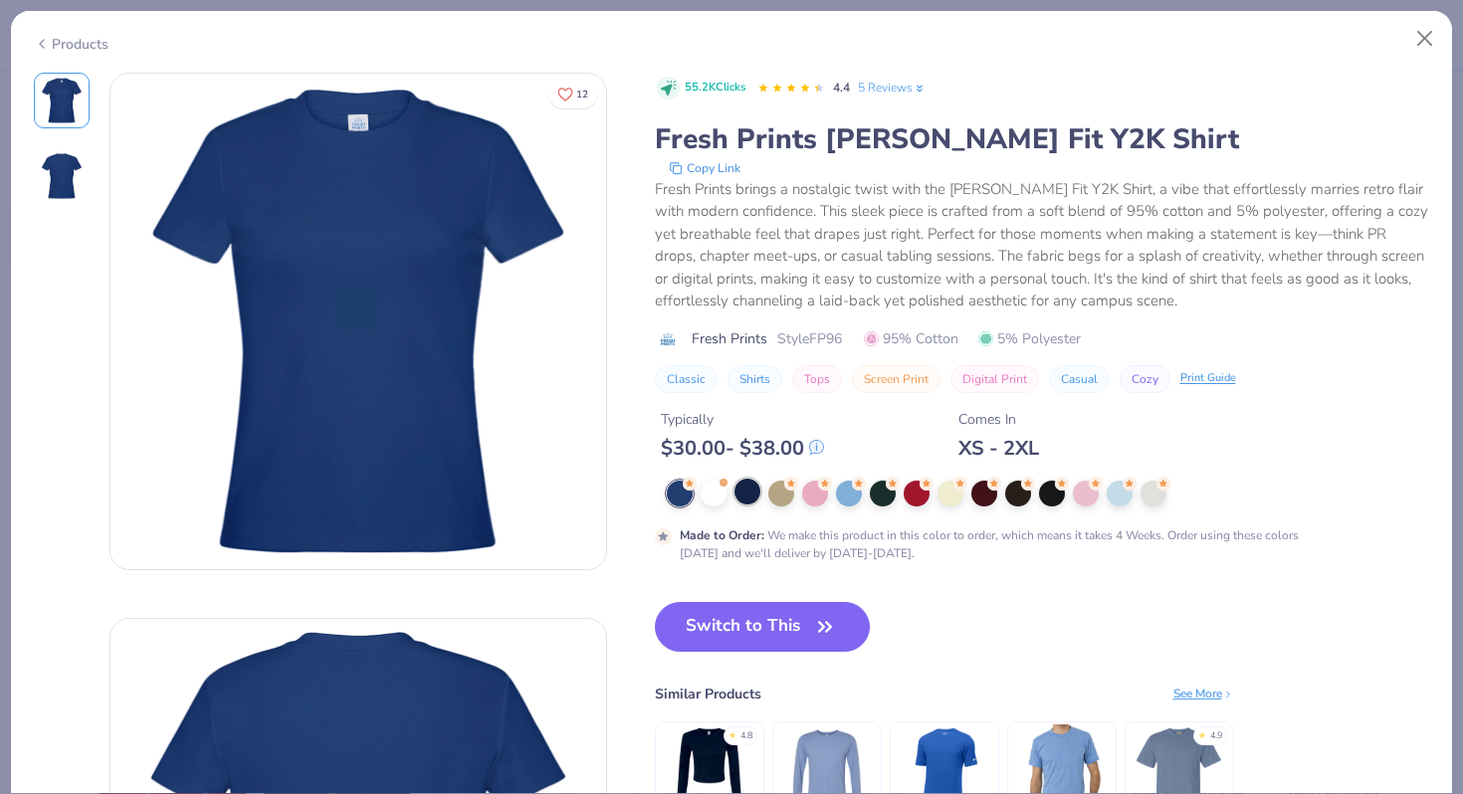
click at [750, 499] on div at bounding box center [747, 492] width 26 height 26
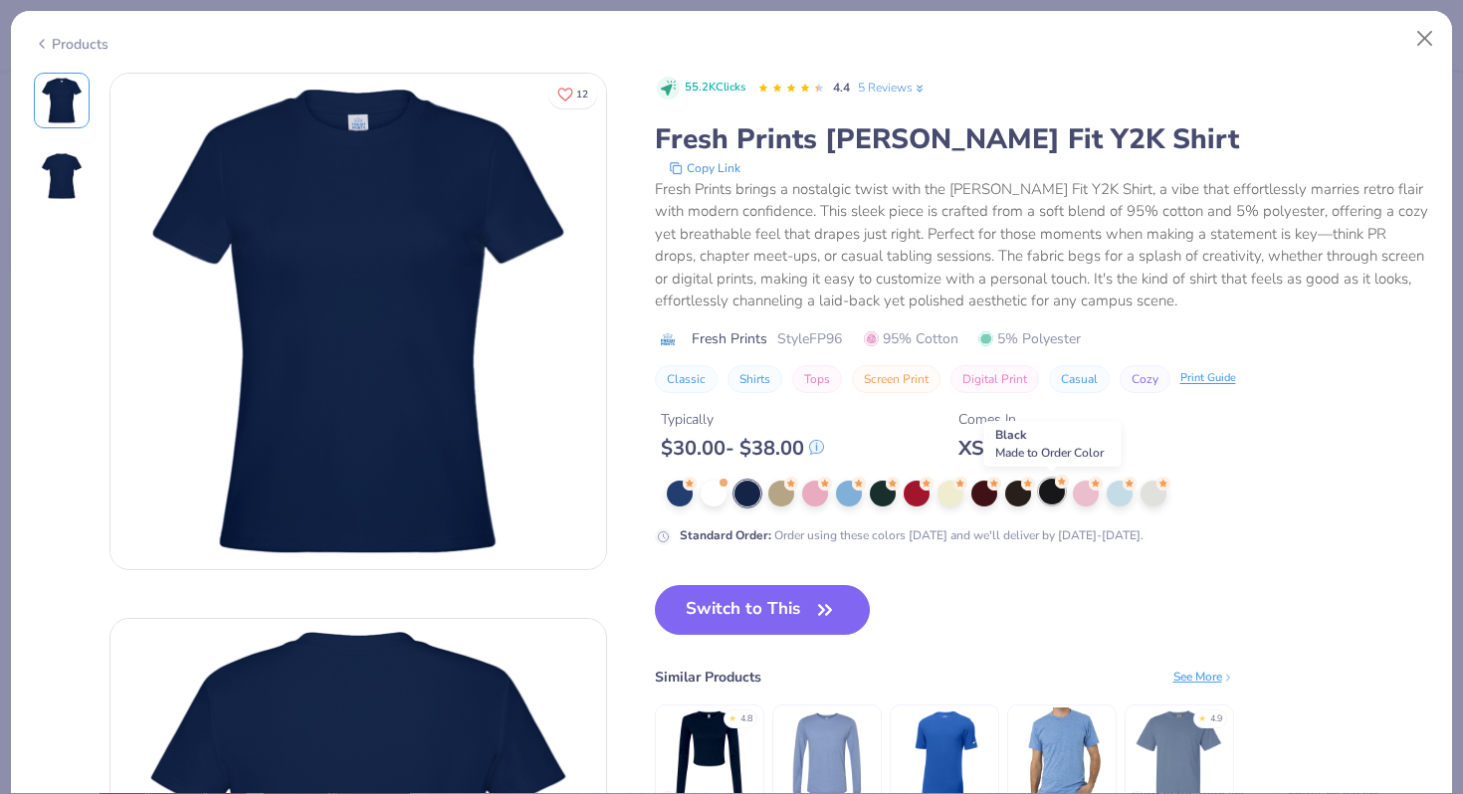
click at [1045, 503] on div at bounding box center [1052, 492] width 26 height 26
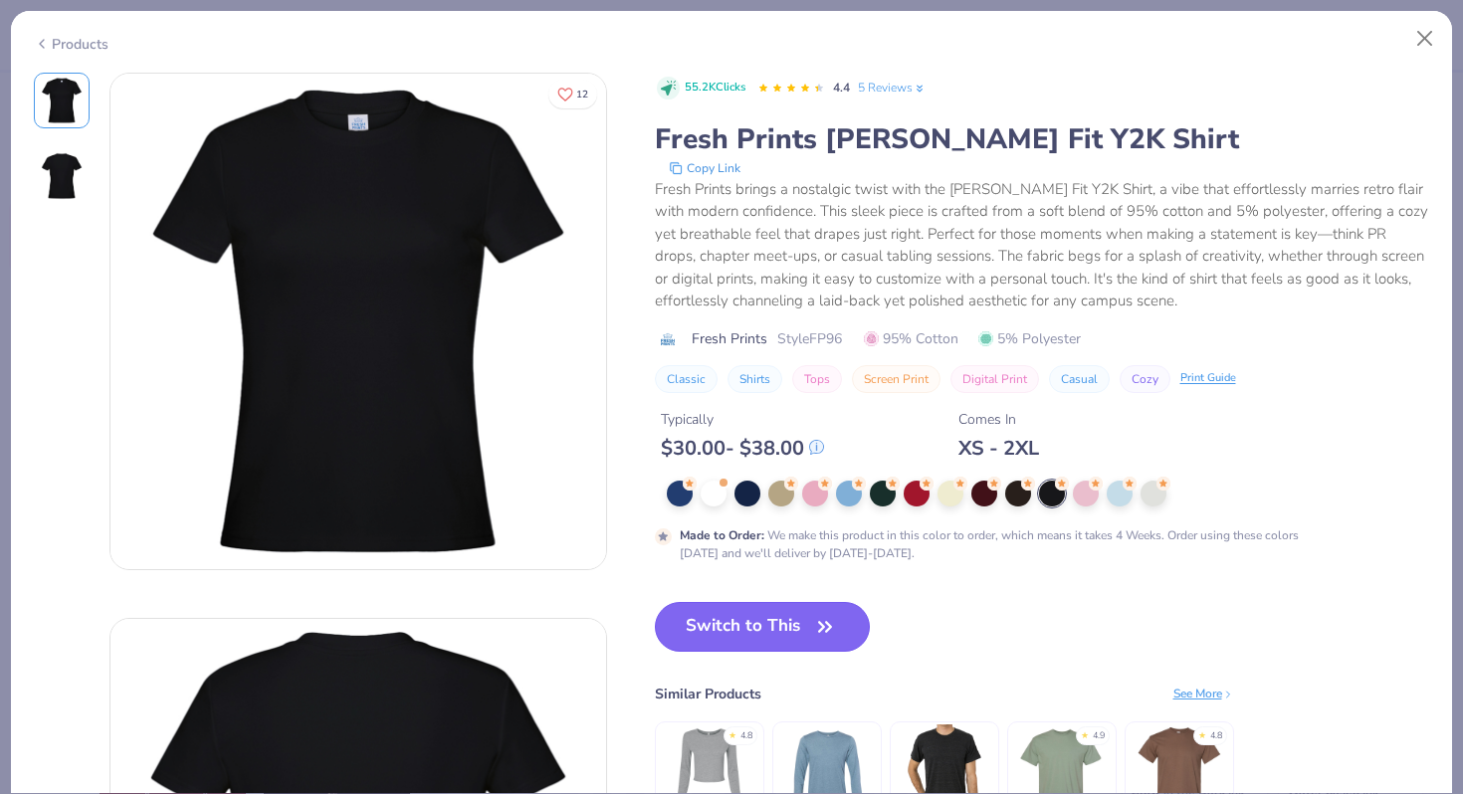
click at [780, 633] on button "Switch to This" at bounding box center [763, 627] width 216 height 50
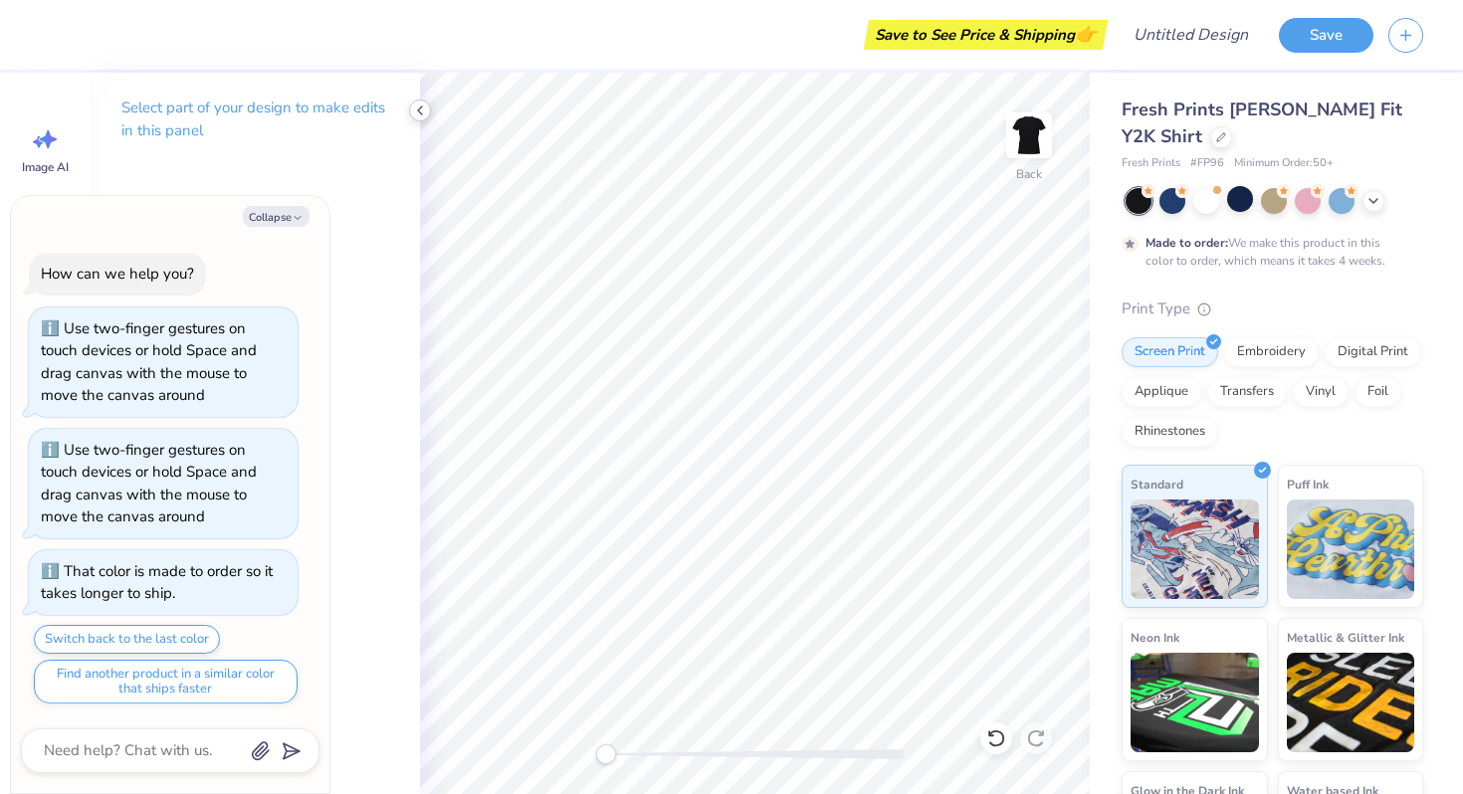
click at [420, 105] on icon at bounding box center [420, 111] width 16 height 16
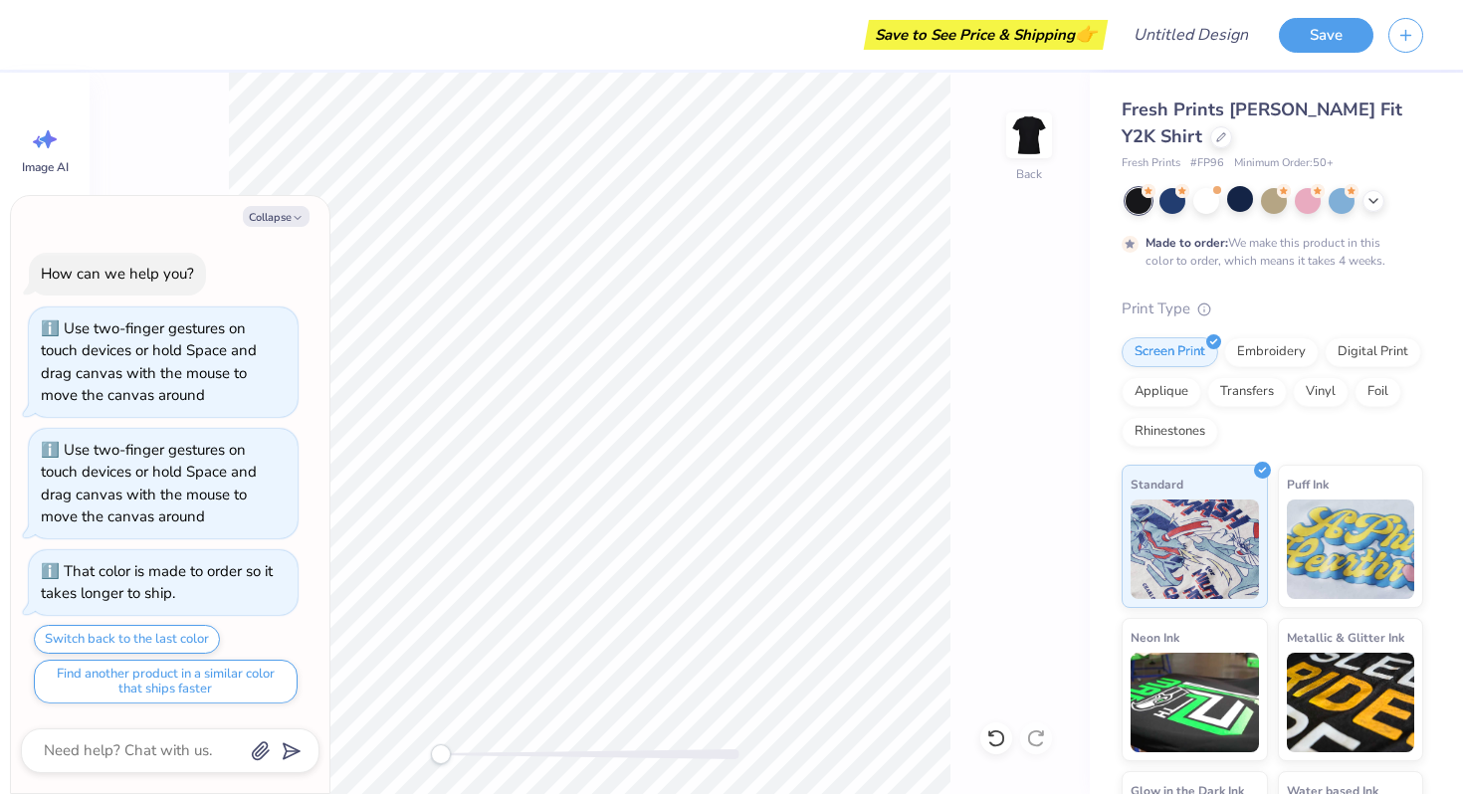
click at [166, 88] on div "Back" at bounding box center [590, 434] width 1000 height 722
click at [278, 213] on button "Collapse" at bounding box center [276, 216] width 67 height 21
type textarea "x"
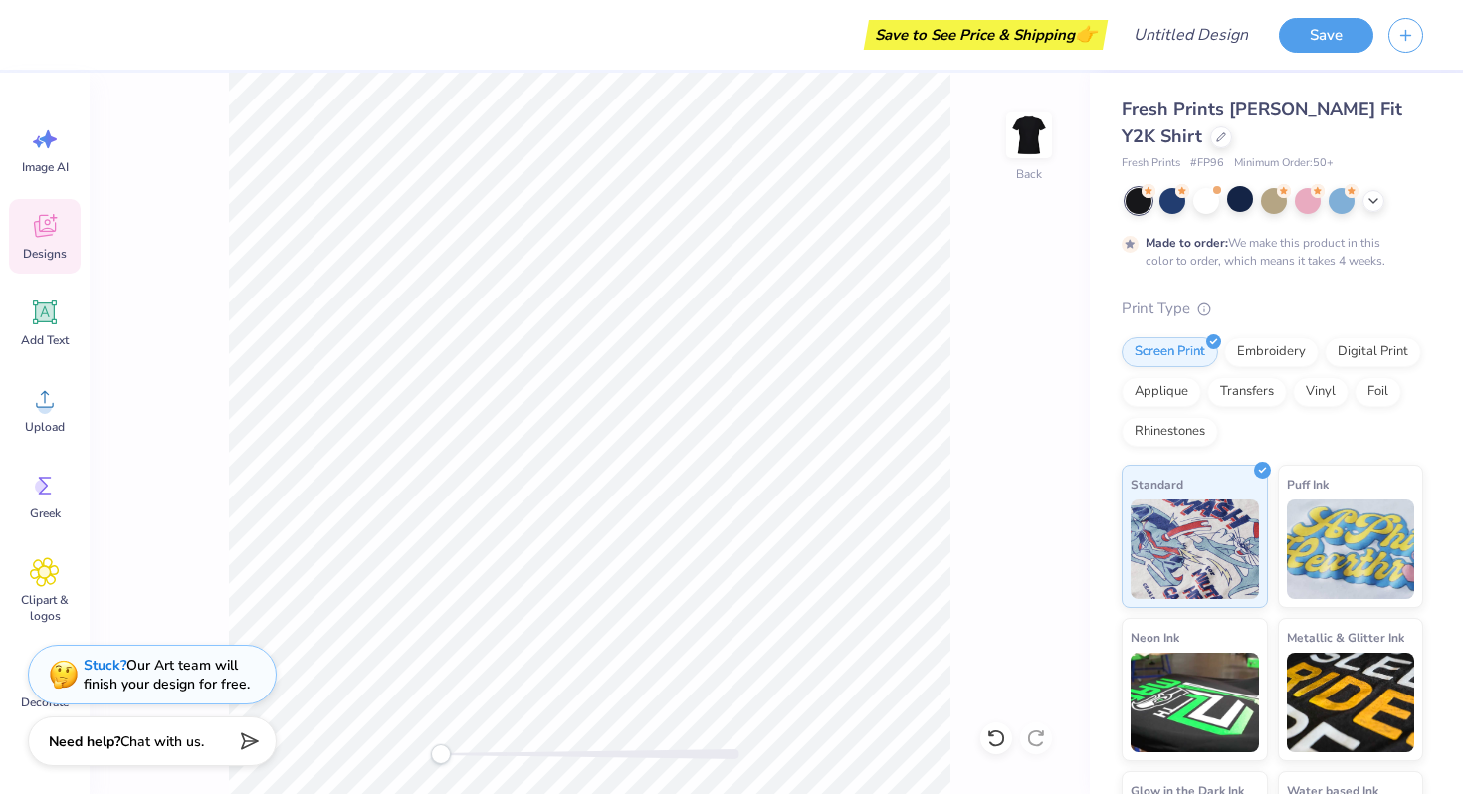
click at [56, 226] on icon at bounding box center [45, 226] width 22 height 23
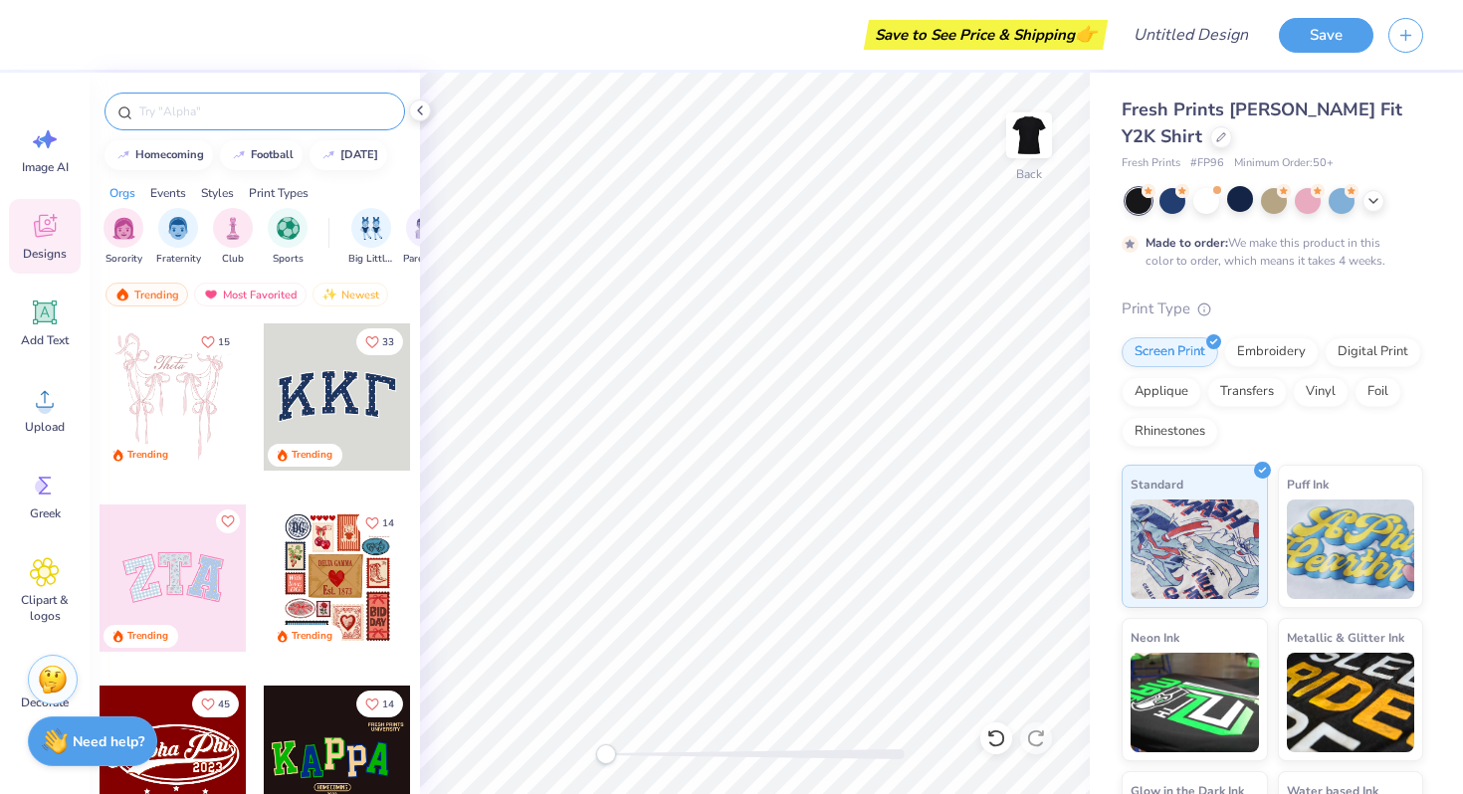
click at [269, 113] on input "text" at bounding box center [264, 112] width 255 height 20
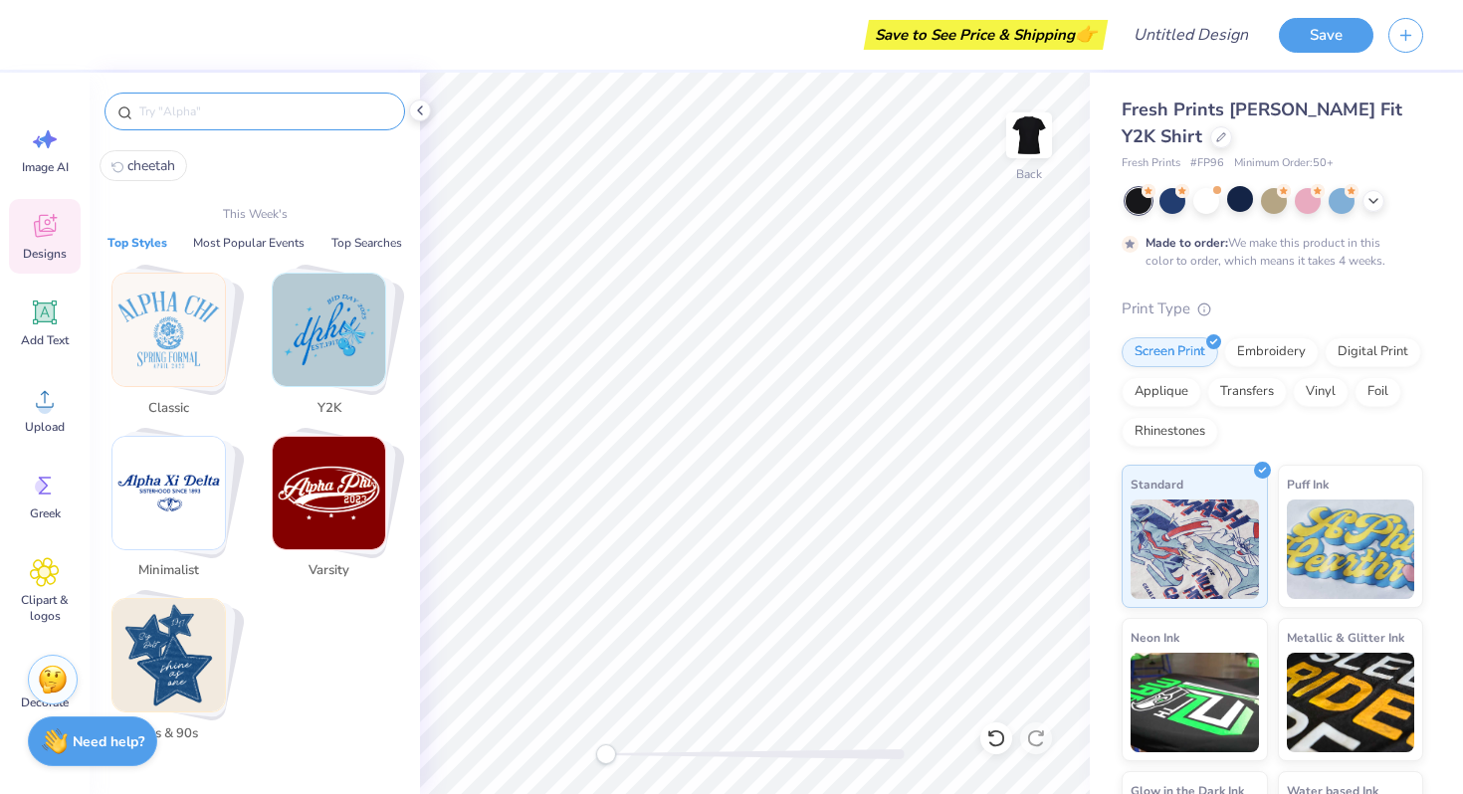
click at [155, 158] on span "cheetah" at bounding box center [151, 165] width 48 height 19
type input "cheetah"
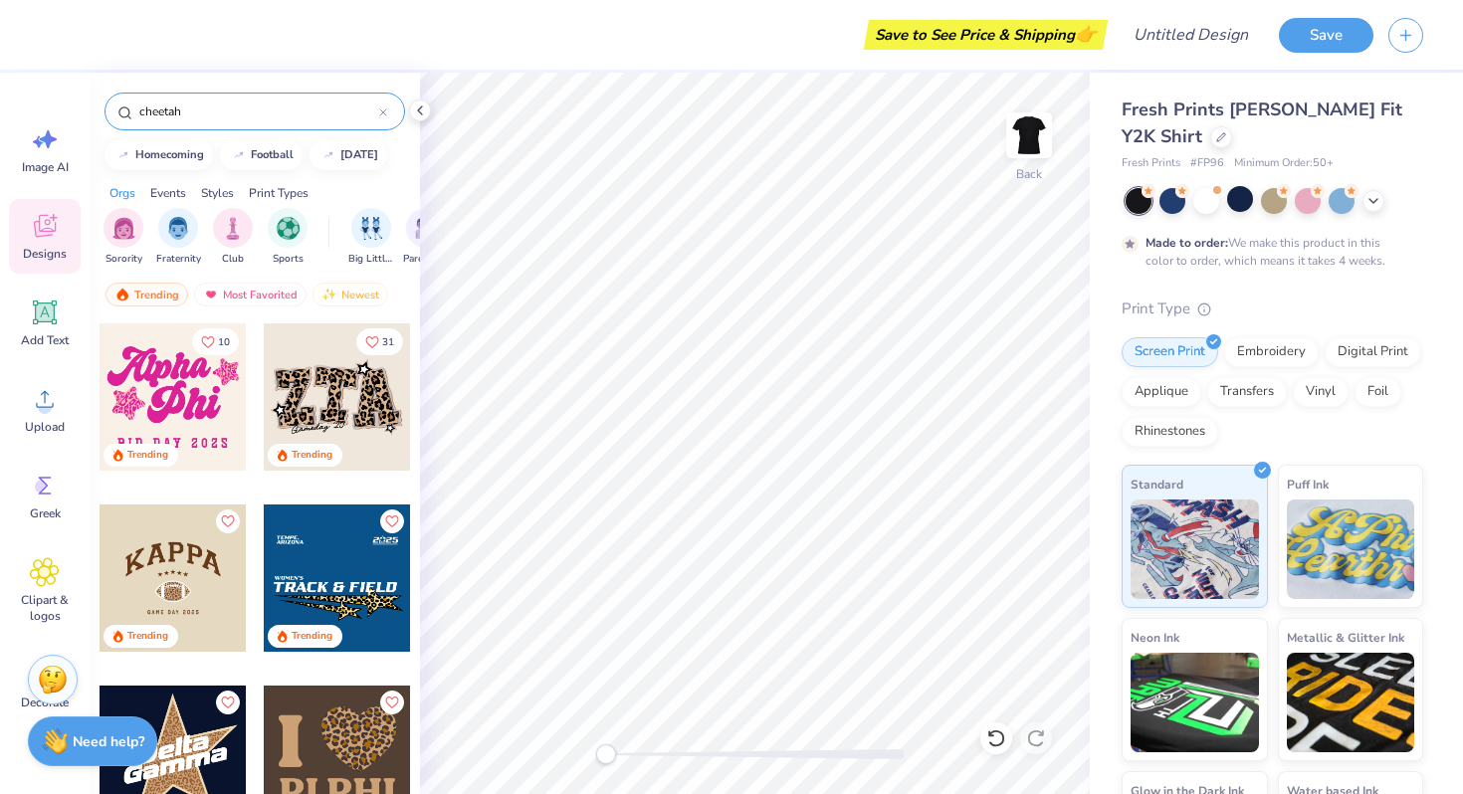
click at [263, 416] on div at bounding box center [188, 396] width 147 height 147
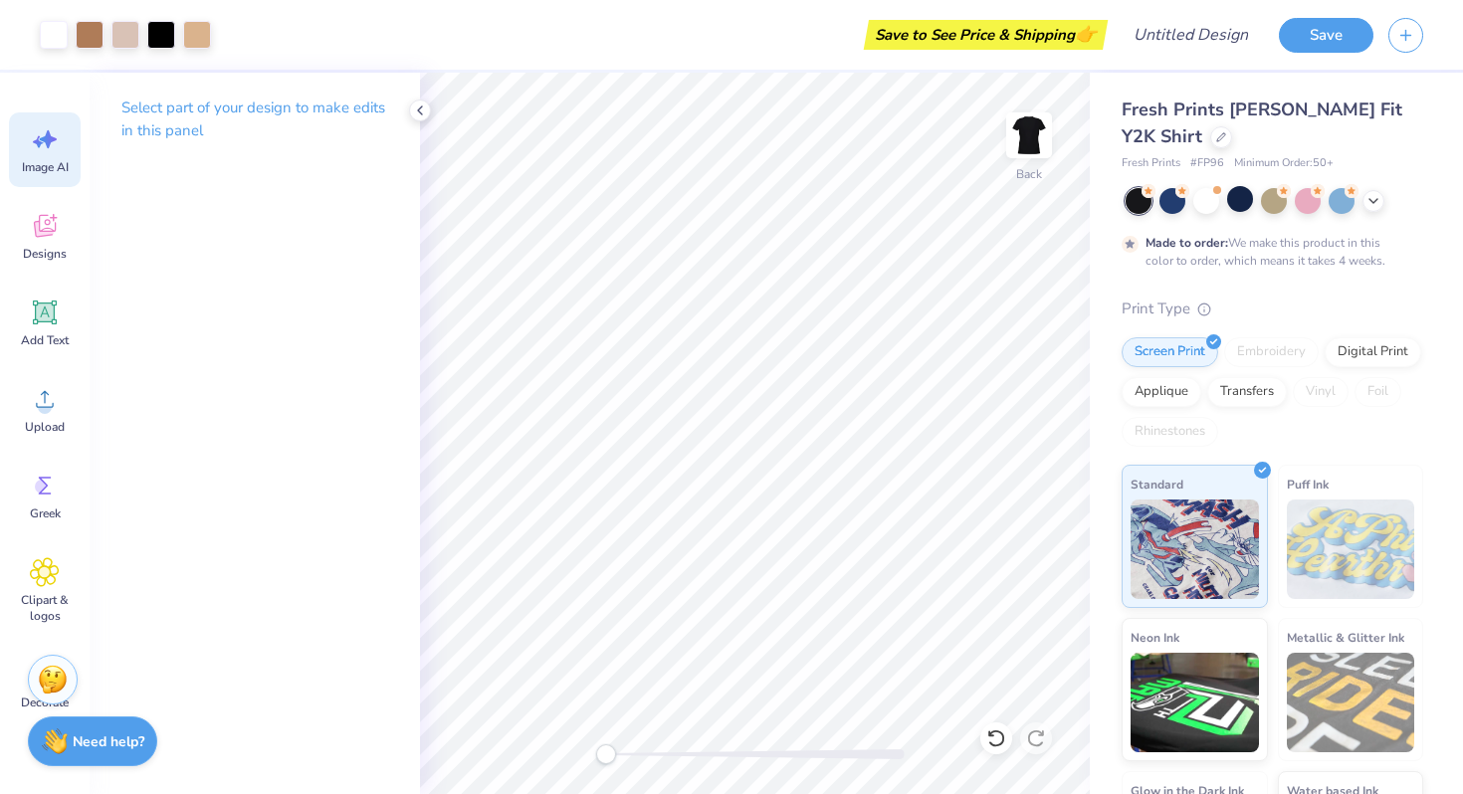
click at [33, 161] on span "Image AI" at bounding box center [45, 167] width 47 height 16
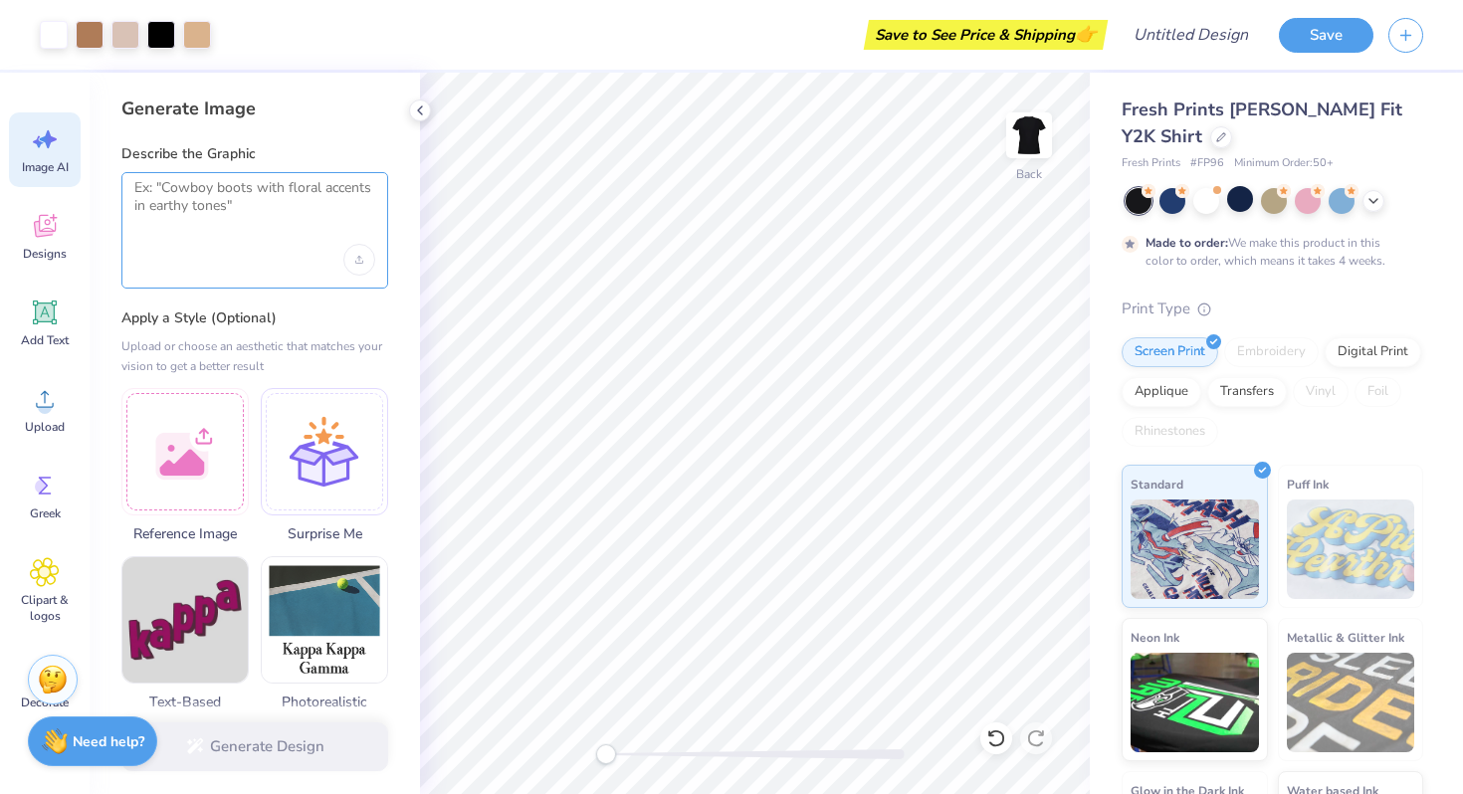
click at [243, 217] on textarea at bounding box center [254, 204] width 241 height 50
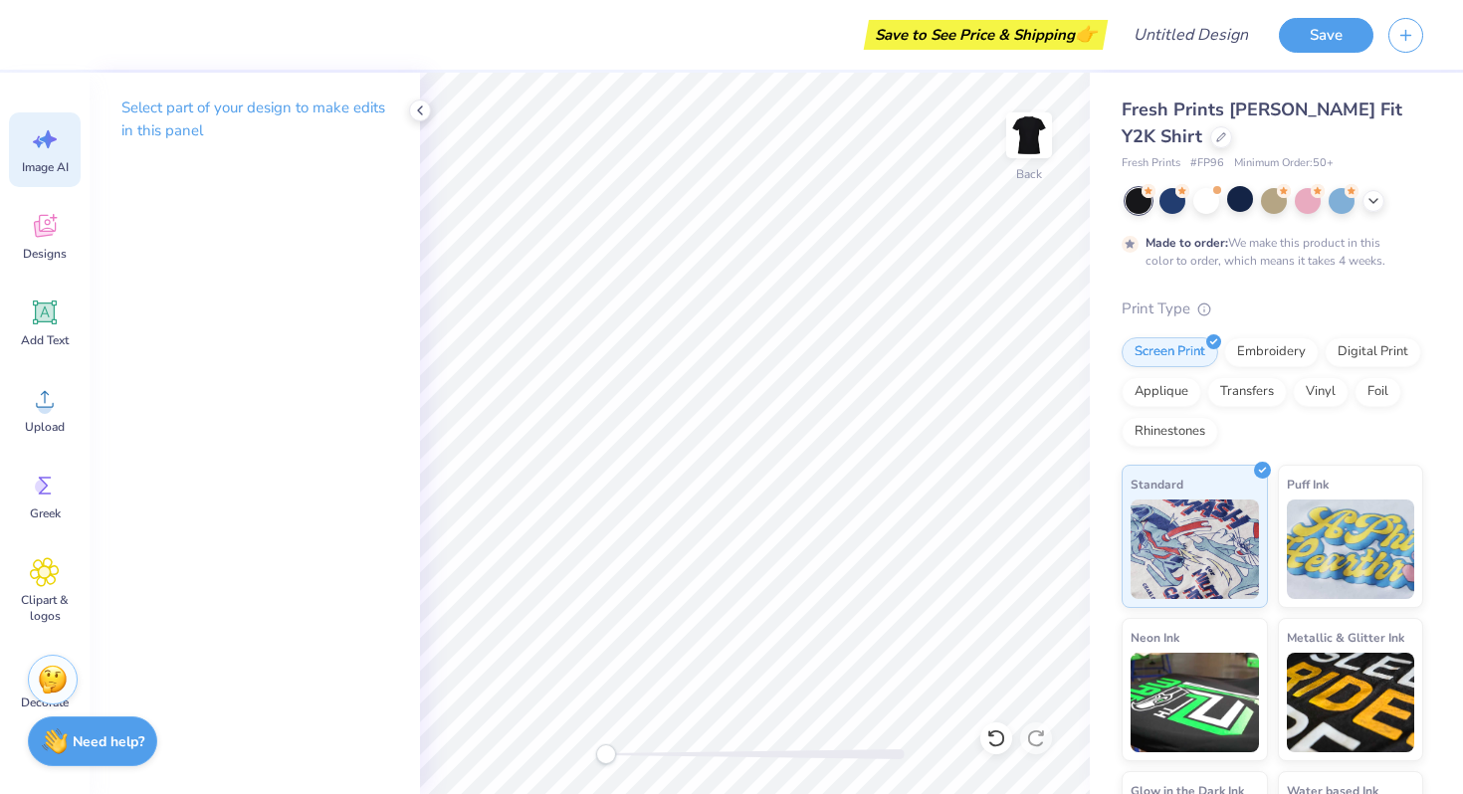
click at [45, 154] on div "Image AI" at bounding box center [45, 149] width 72 height 75
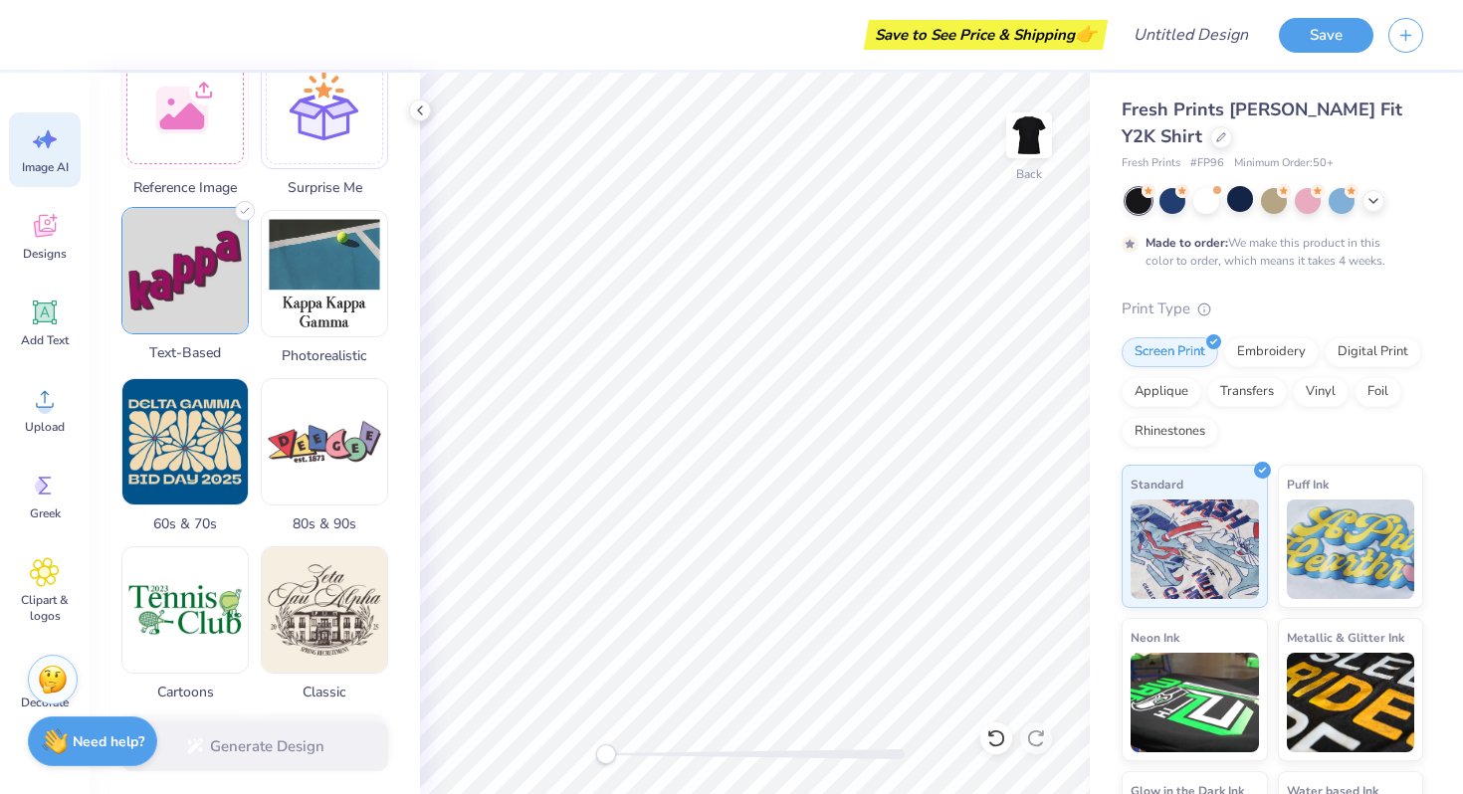
scroll to position [924, 0]
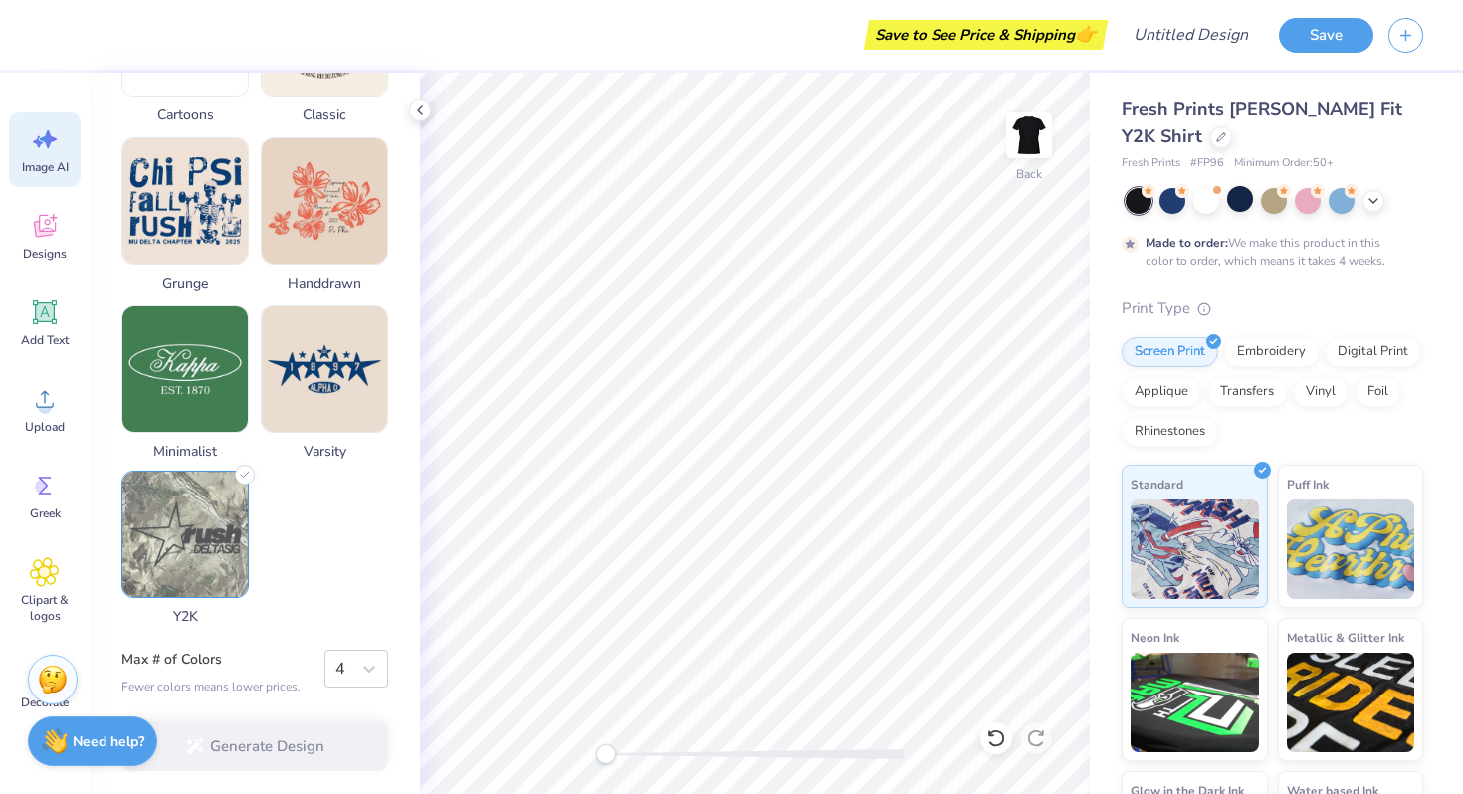
click at [200, 512] on img at bounding box center [184, 534] width 125 height 125
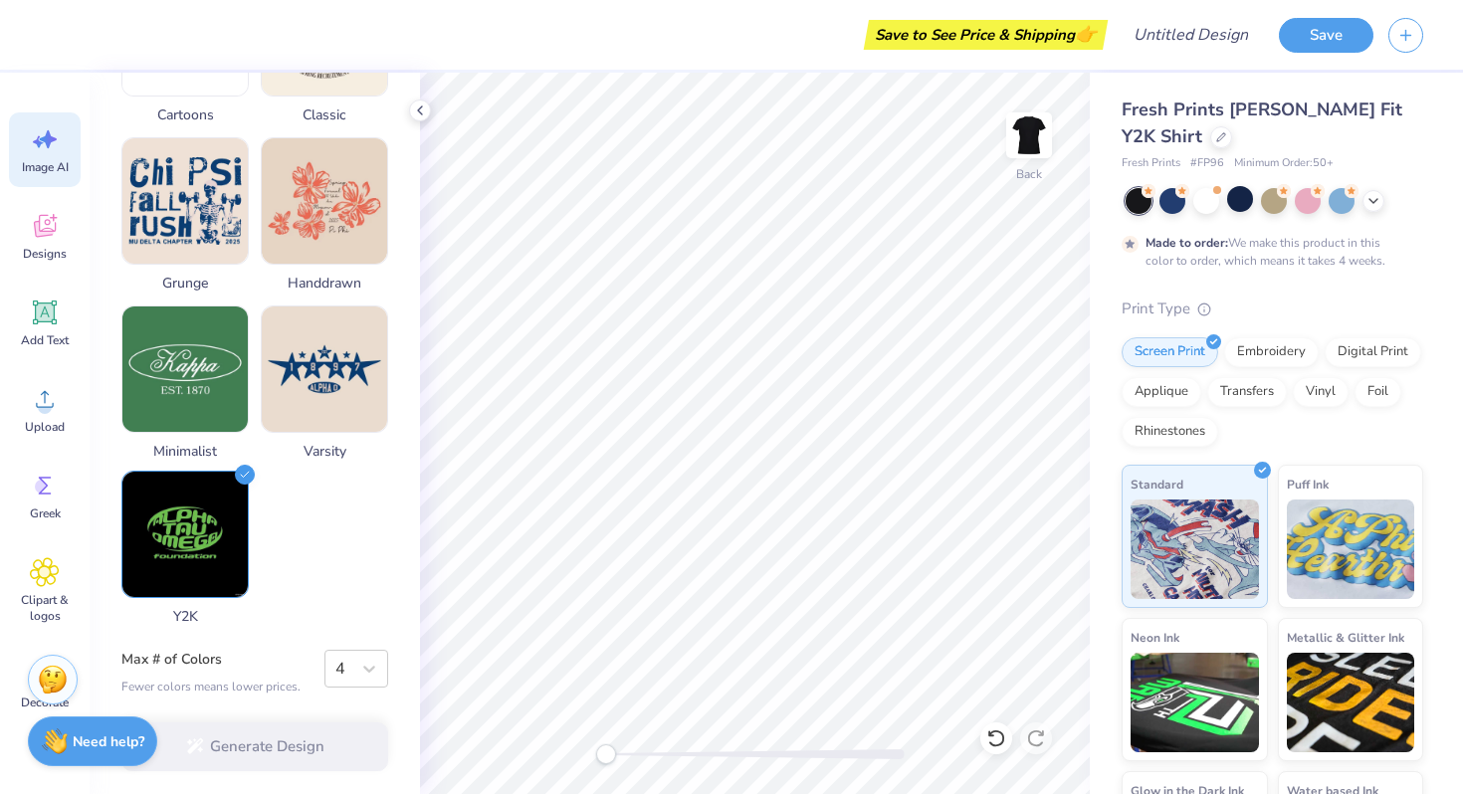
click at [200, 512] on img at bounding box center [184, 534] width 125 height 125
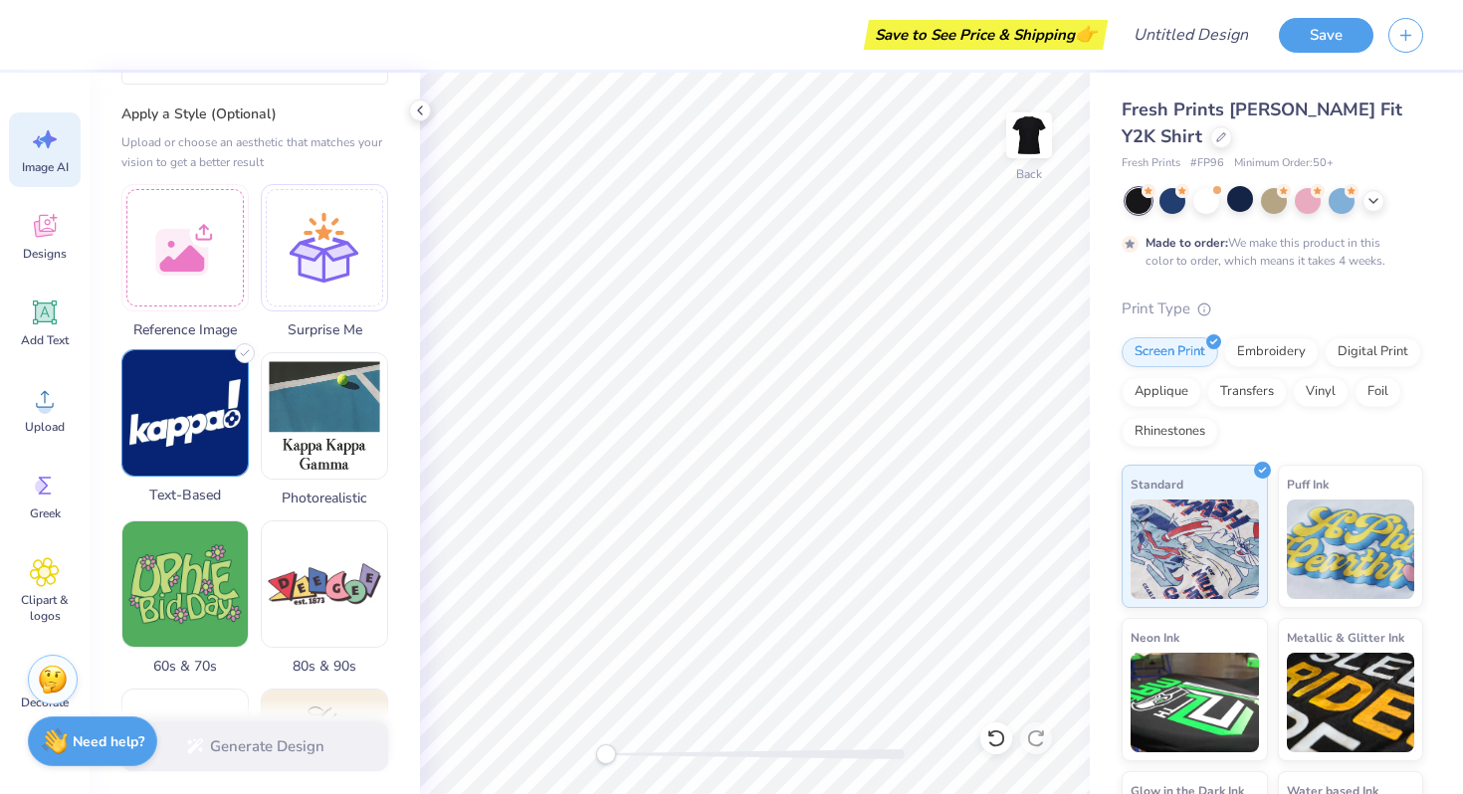
scroll to position [0, 0]
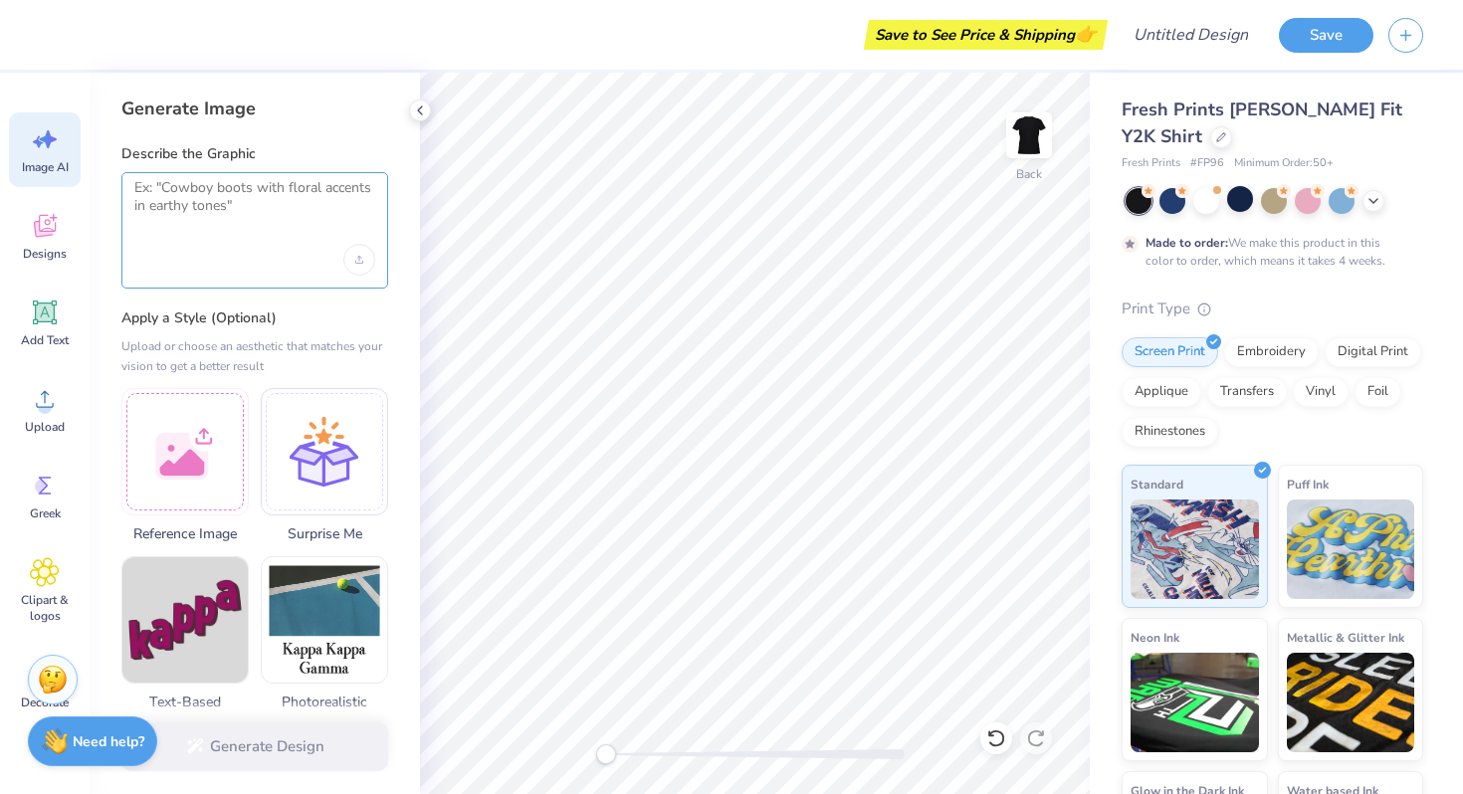
click at [203, 207] on textarea at bounding box center [254, 204] width 241 height 50
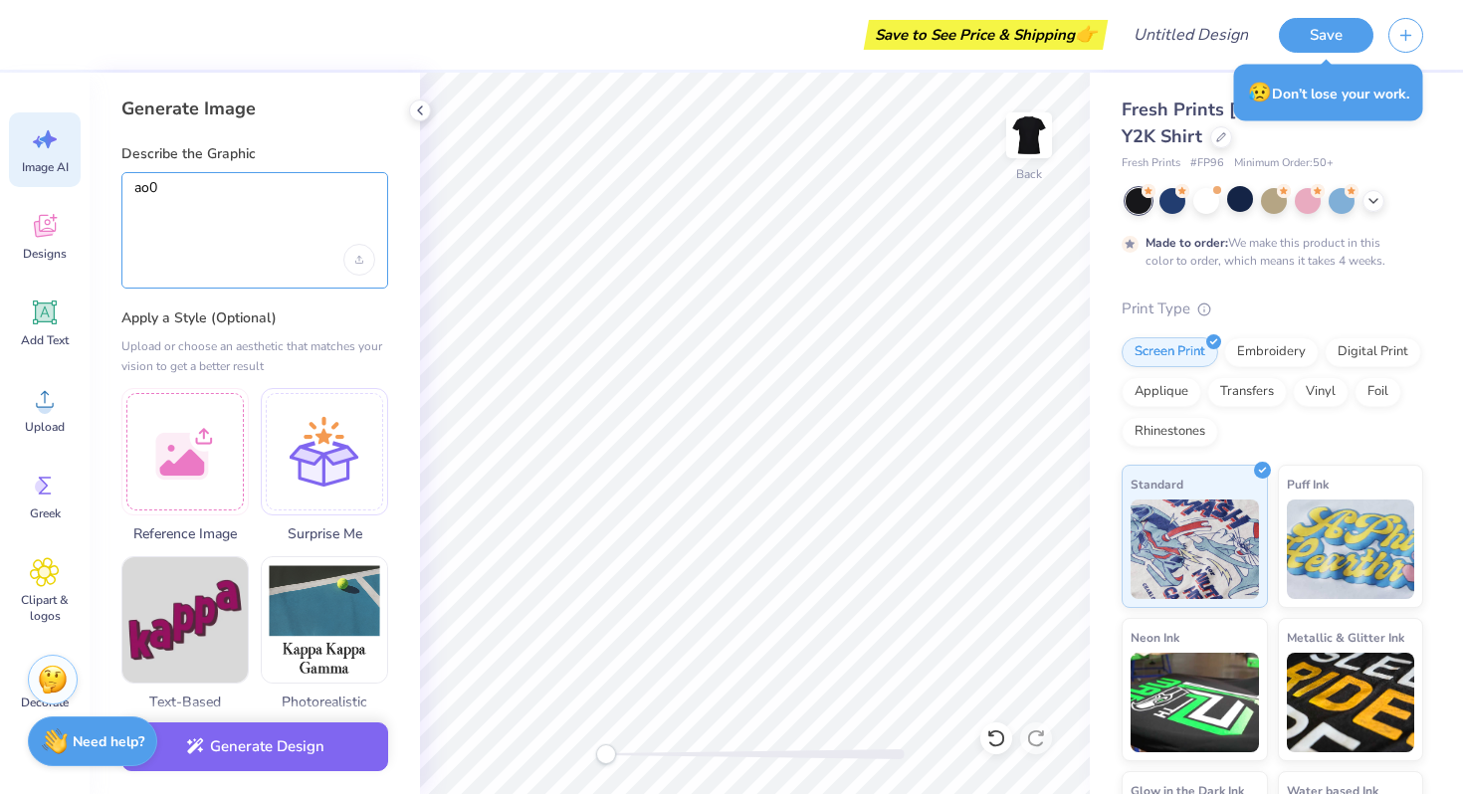
click at [205, 193] on textarea "ao0" at bounding box center [254, 204] width 241 height 50
type textarea "a"
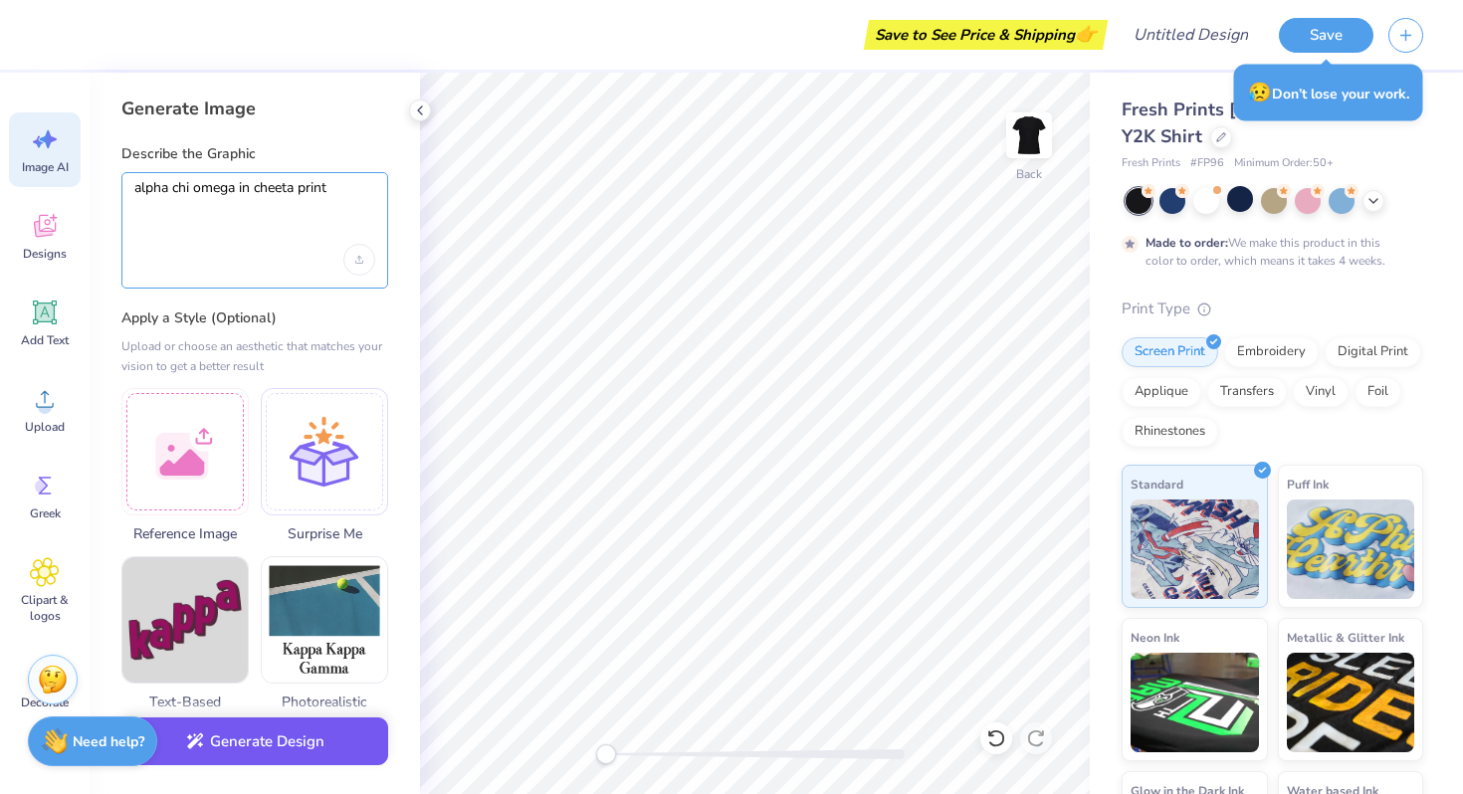
type textarea "alpha chi omega in cheeta print"
click at [233, 752] on button "Generate Design" at bounding box center [254, 742] width 267 height 49
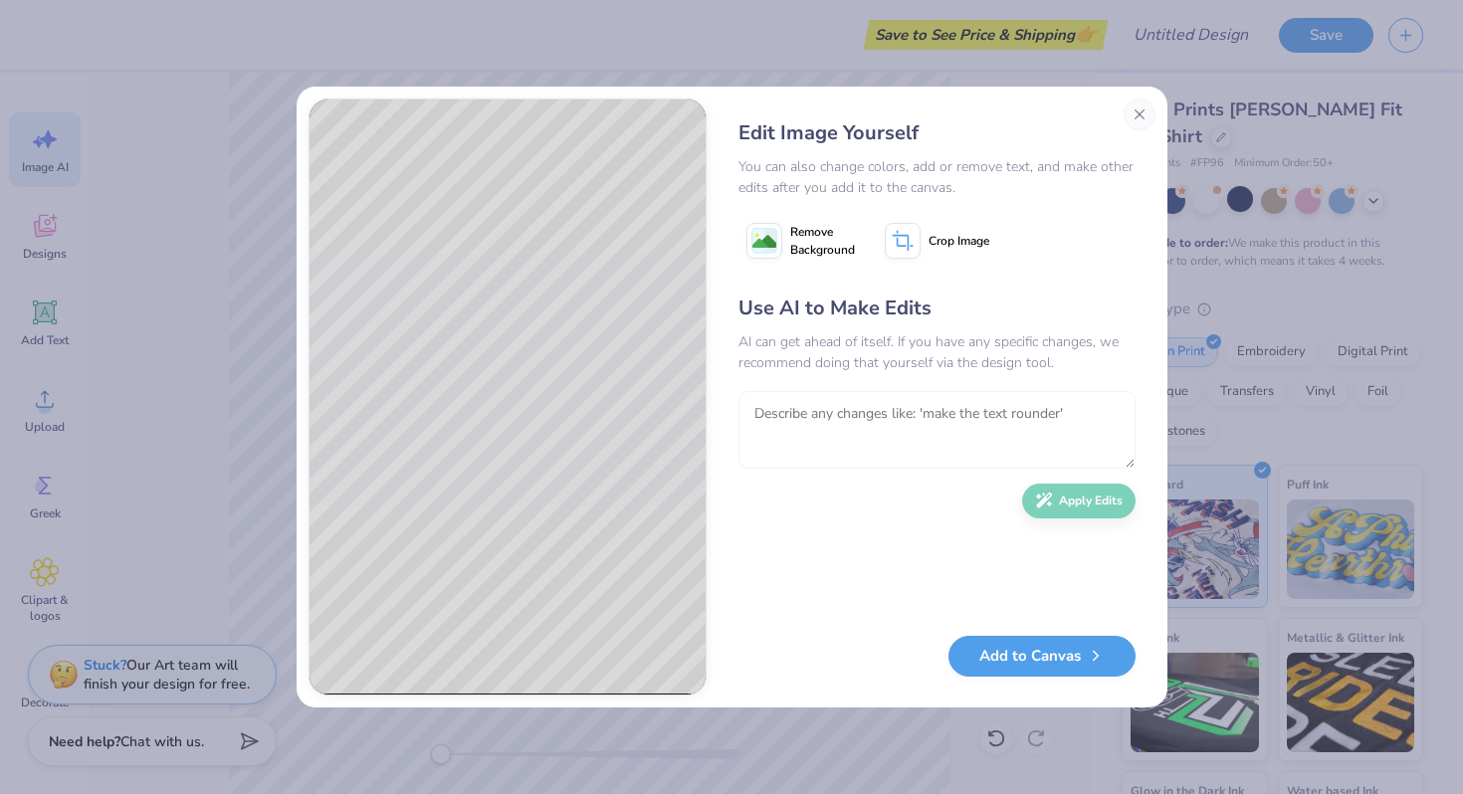
drag, startPoint x: 911, startPoint y: 455, endPoint x: 911, endPoint y: 444, distance: 10.9
click at [911, 454] on textarea at bounding box center [936, 430] width 397 height 78
type textarea "i want to make it bolder and more chic like y2k"
click at [1071, 488] on button "Apply Edits" at bounding box center [1078, 496] width 113 height 35
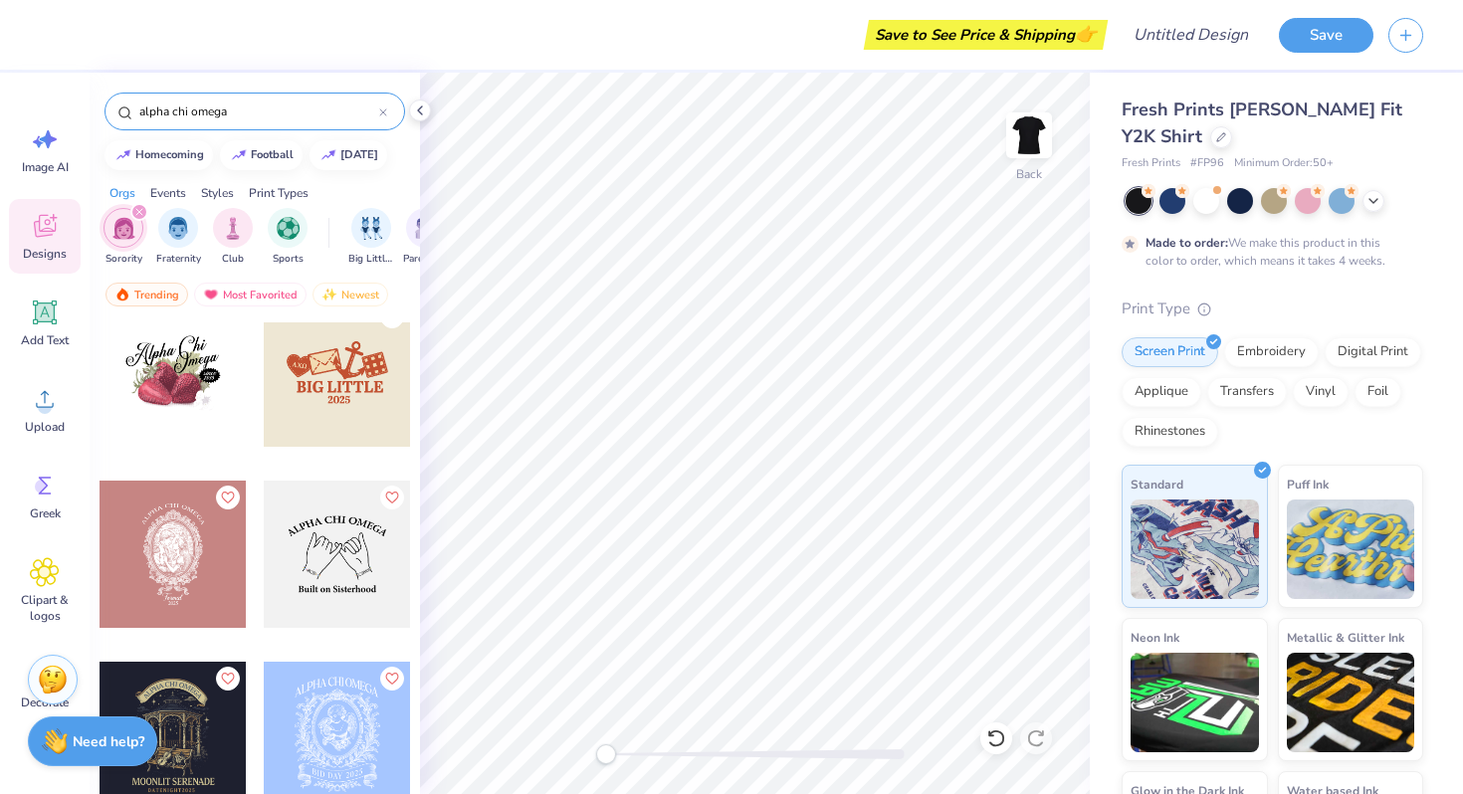
scroll to position [3480, 0]
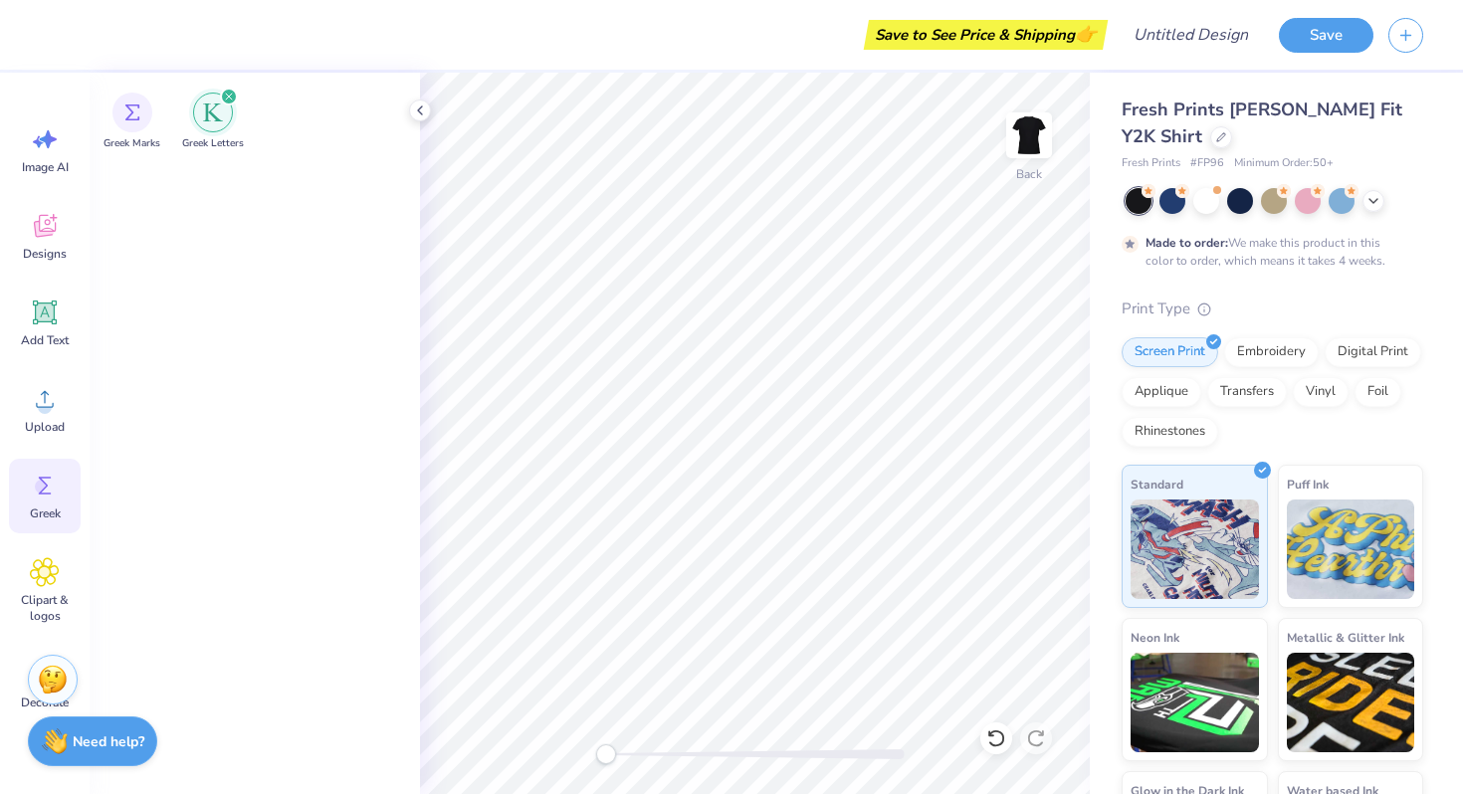
scroll to position [1951, 0]
